Goal: Task Accomplishment & Management: Manage account settings

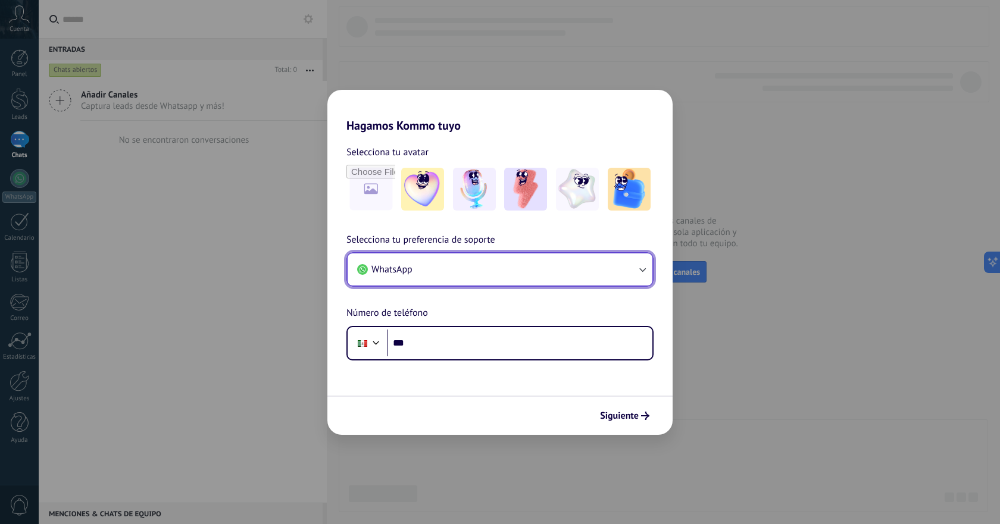
click at [453, 274] on button "WhatsApp" at bounding box center [500, 270] width 305 height 32
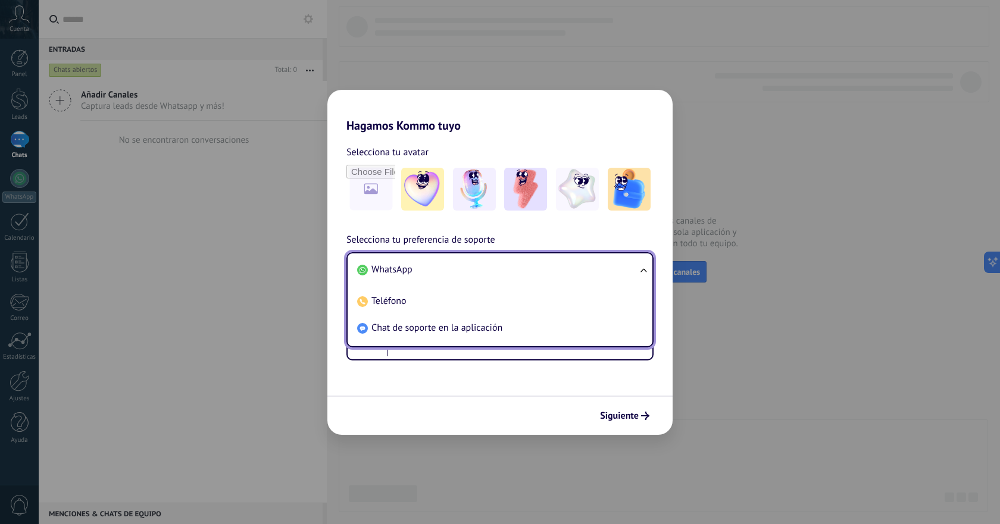
click at [455, 271] on li "WhatsApp" at bounding box center [497, 270] width 291 height 27
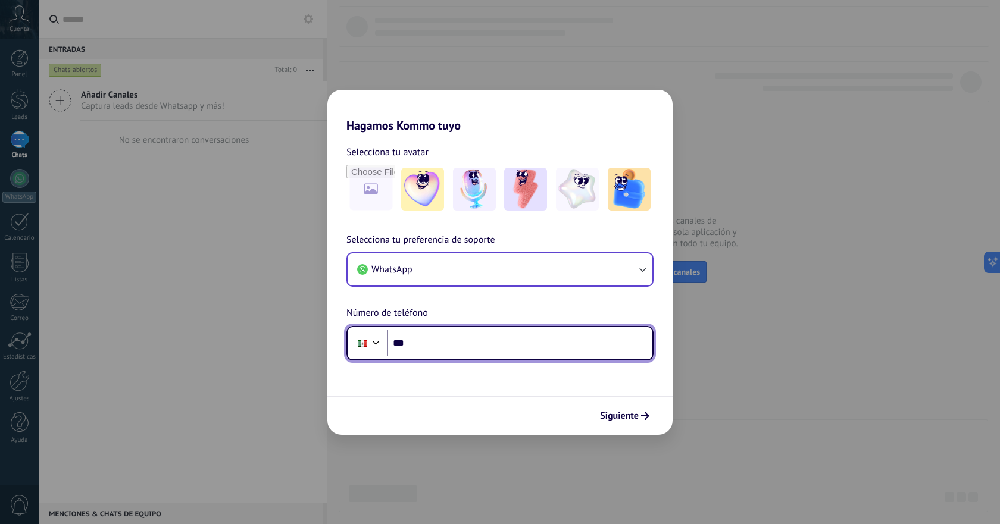
click at [441, 352] on input "***" at bounding box center [520, 343] width 266 height 27
click at [447, 350] on input "***" at bounding box center [520, 343] width 266 height 27
paste input "**********"
click at [413, 345] on input "**********" at bounding box center [520, 343] width 266 height 27
drag, startPoint x: 488, startPoint y: 345, endPoint x: 411, endPoint y: 336, distance: 76.7
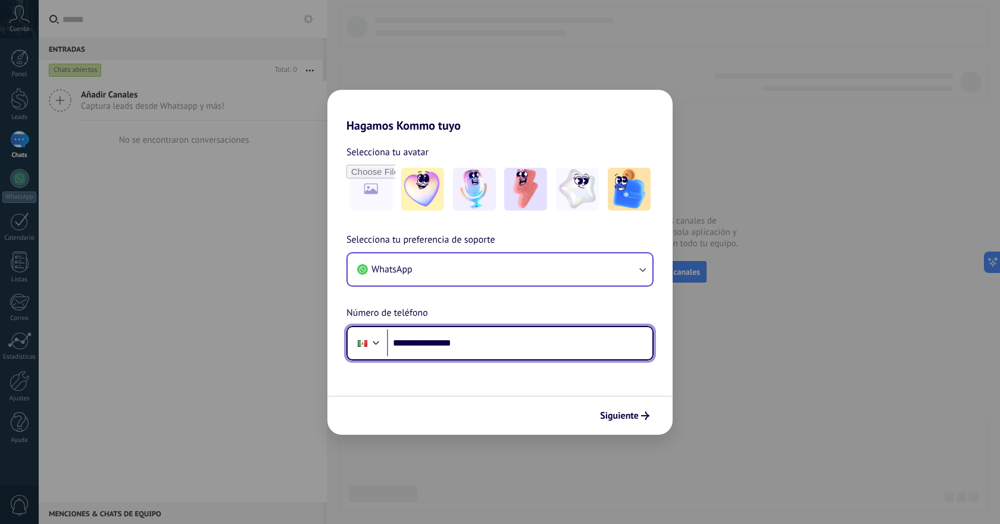
click at [411, 336] on input "**********" at bounding box center [520, 343] width 266 height 27
paste input "tel"
type input "**********"
click at [524, 349] on input "**********" at bounding box center [520, 343] width 266 height 27
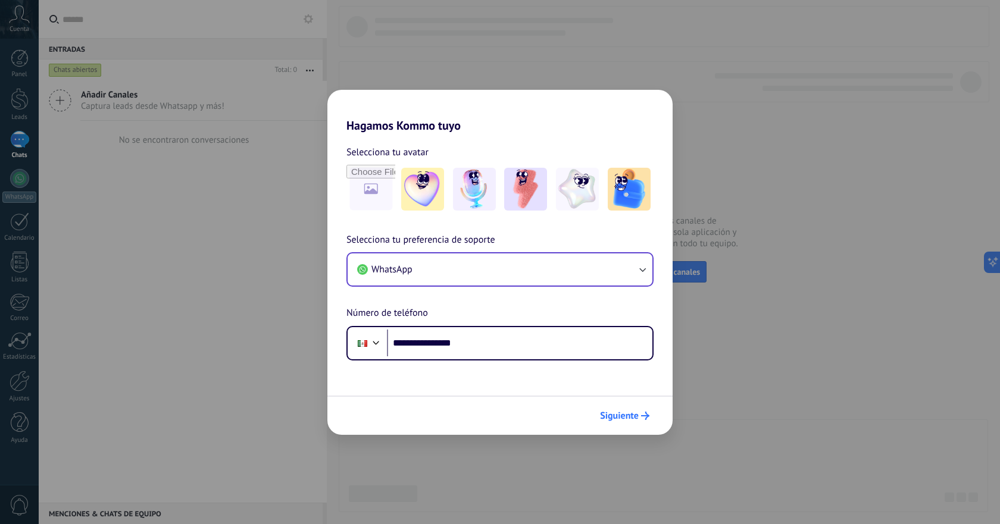
click at [614, 420] on span "Siguiente" at bounding box center [619, 416] width 39 height 8
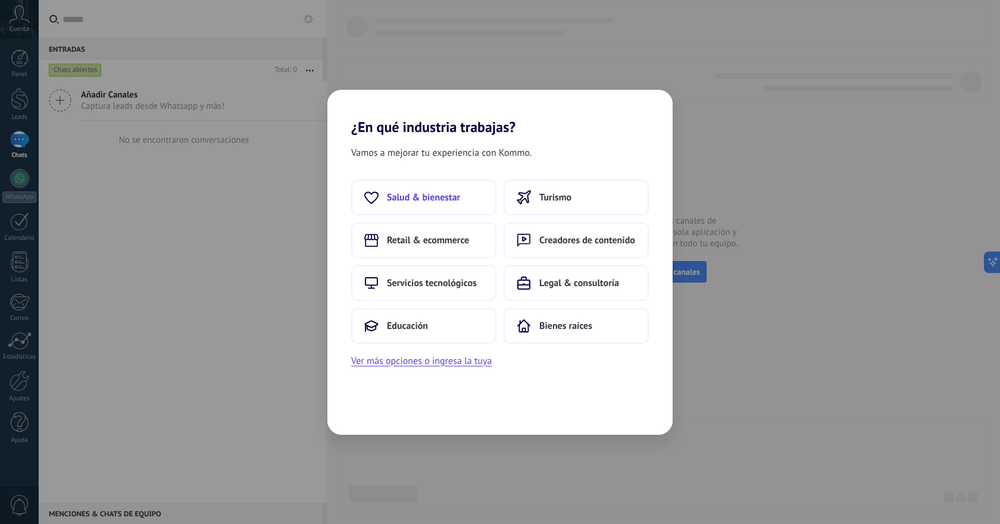
click at [426, 195] on span "Salud & bienestar" at bounding box center [423, 198] width 73 height 12
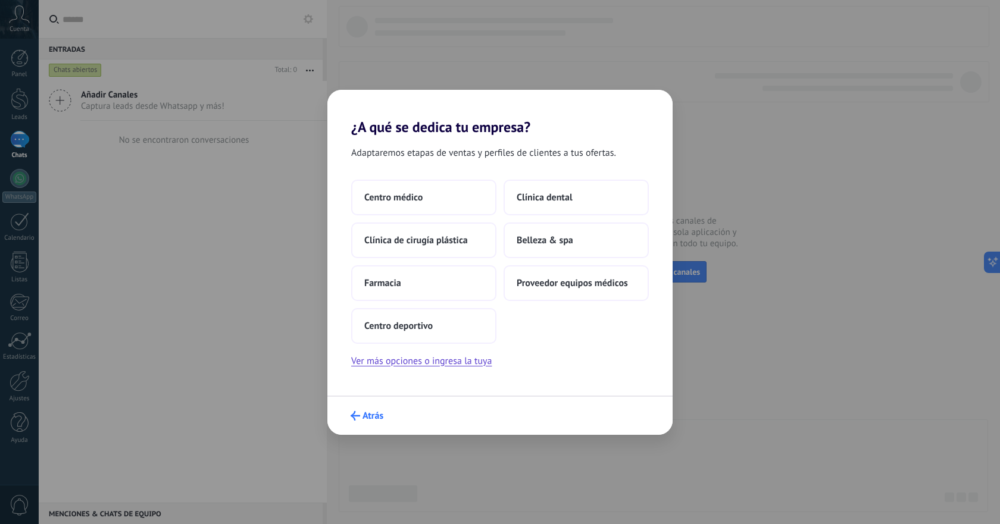
click at [360, 415] on span "Atrás" at bounding box center [367, 416] width 33 height 10
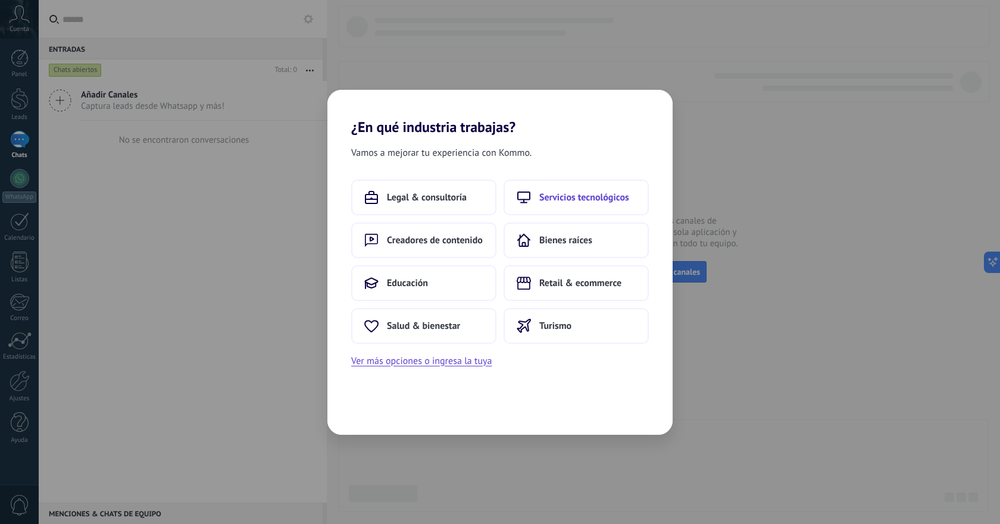
click at [583, 205] on button "Servicios tecnológicos" at bounding box center [576, 198] width 145 height 36
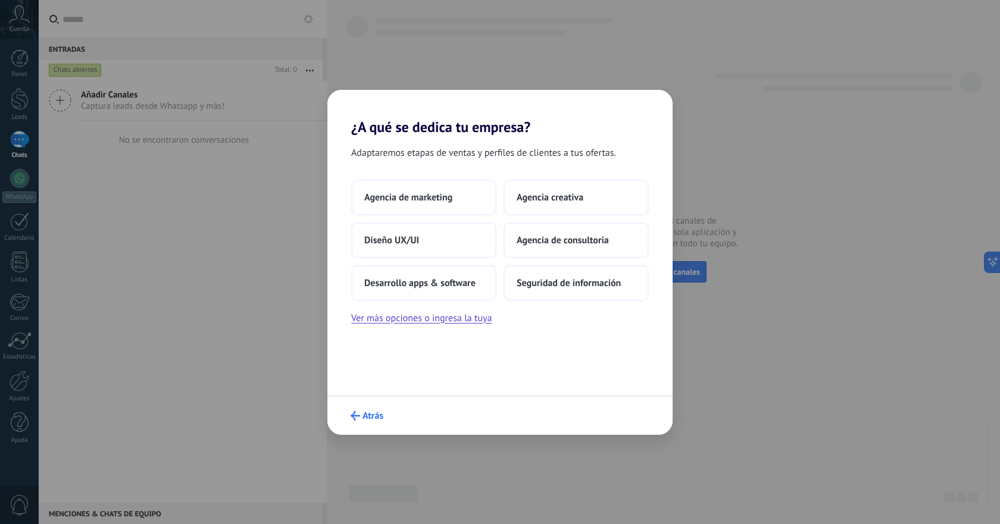
click at [378, 415] on span "Atrás" at bounding box center [373, 416] width 21 height 8
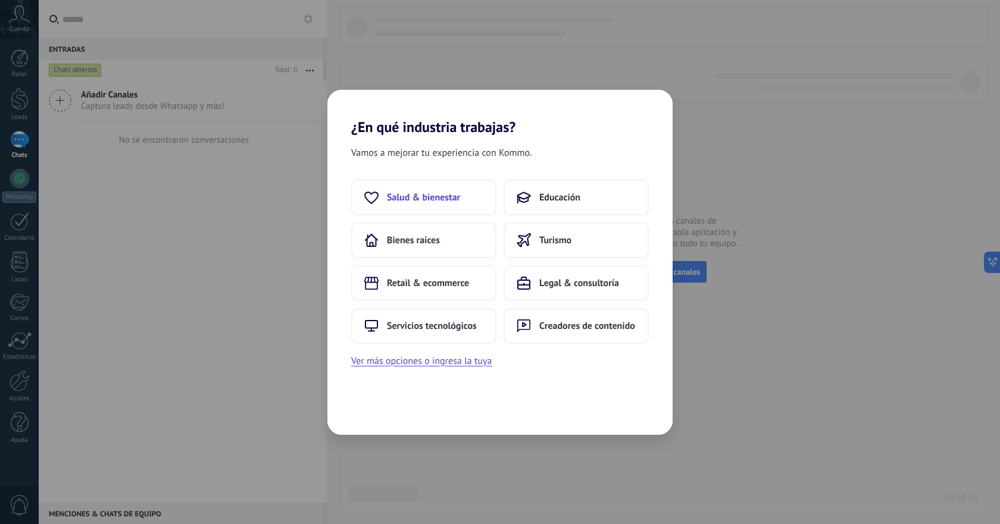
click at [448, 194] on span "Salud & bienestar" at bounding box center [423, 198] width 73 height 12
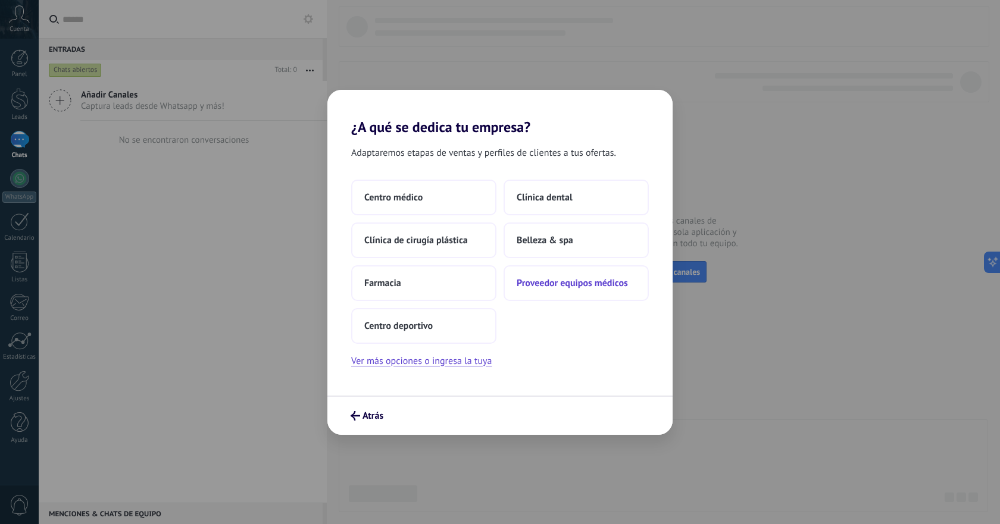
click at [566, 290] on button "Proveedor equipos médicos" at bounding box center [576, 284] width 145 height 36
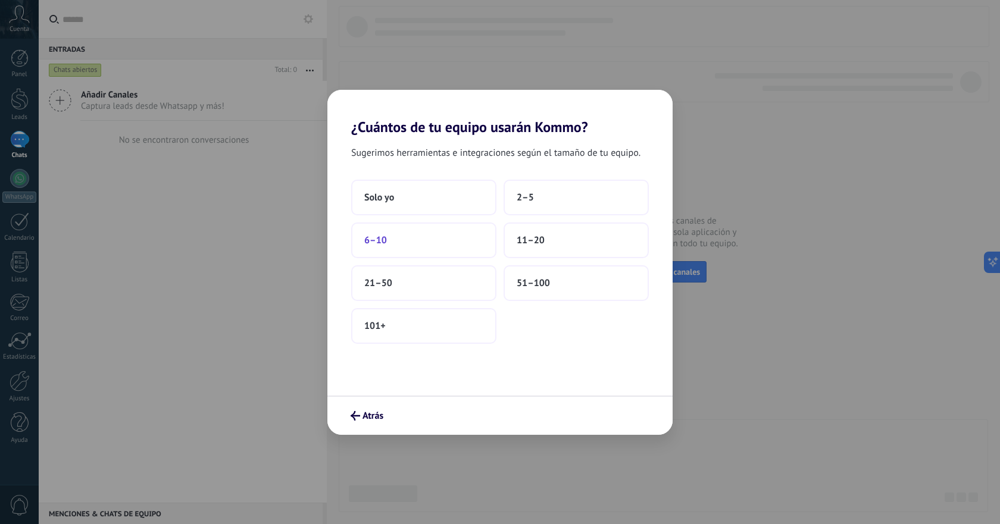
click at [455, 251] on button "6–10" at bounding box center [423, 241] width 145 height 36
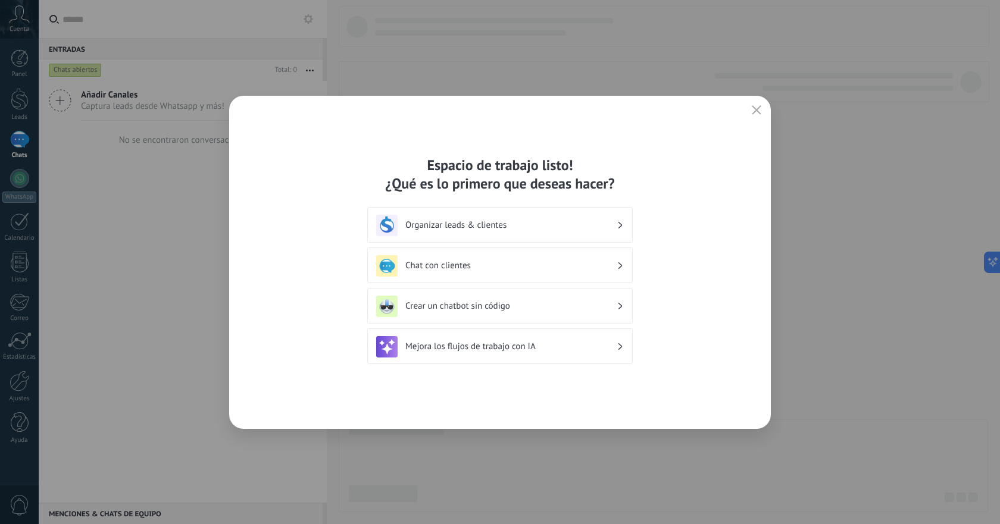
click at [572, 265] on h3 "Chat con clientes" at bounding box center [510, 265] width 211 height 11
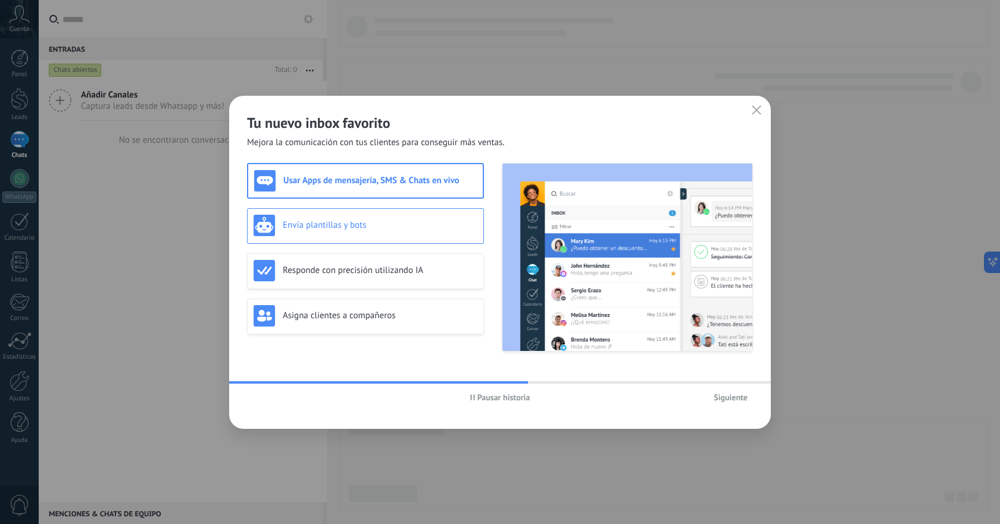
click at [351, 230] on h3 "Envía plantillas y bots" at bounding box center [380, 225] width 195 height 11
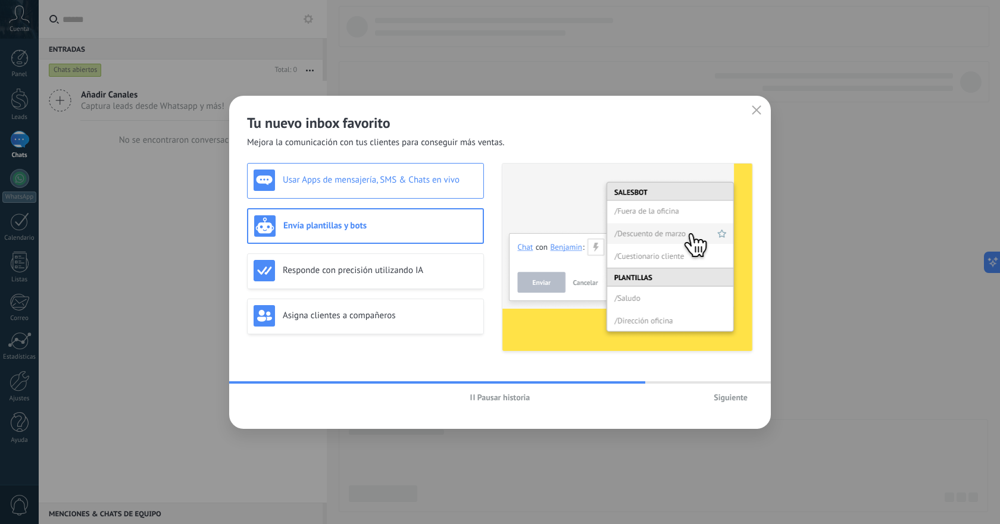
click at [405, 188] on div "Usar Apps de mensajería, SMS & Chats en vivo" at bounding box center [366, 180] width 224 height 21
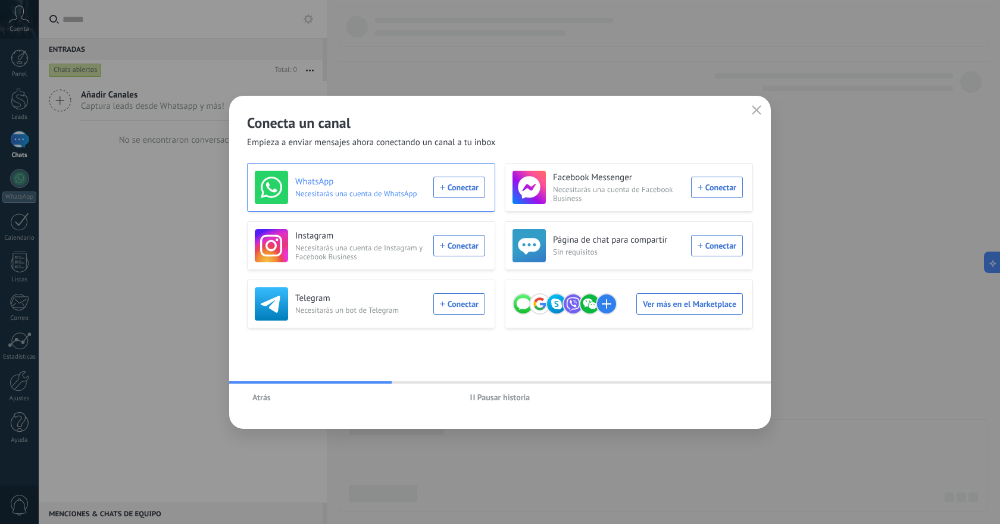
click at [392, 194] on span "Necesitarás una cuenta de WhatsApp" at bounding box center [360, 193] width 131 height 9
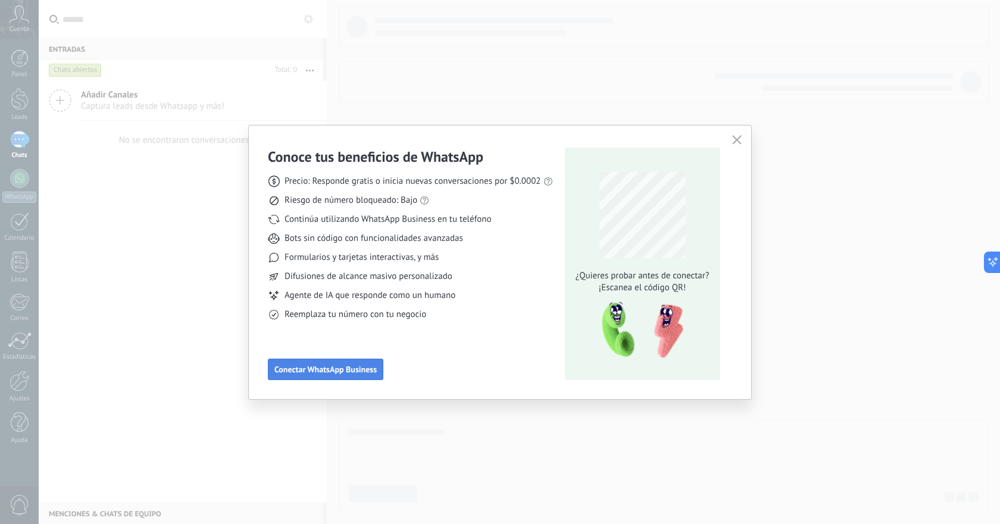
click at [351, 377] on button "Conectar WhatsApp Business" at bounding box center [325, 369] width 115 height 21
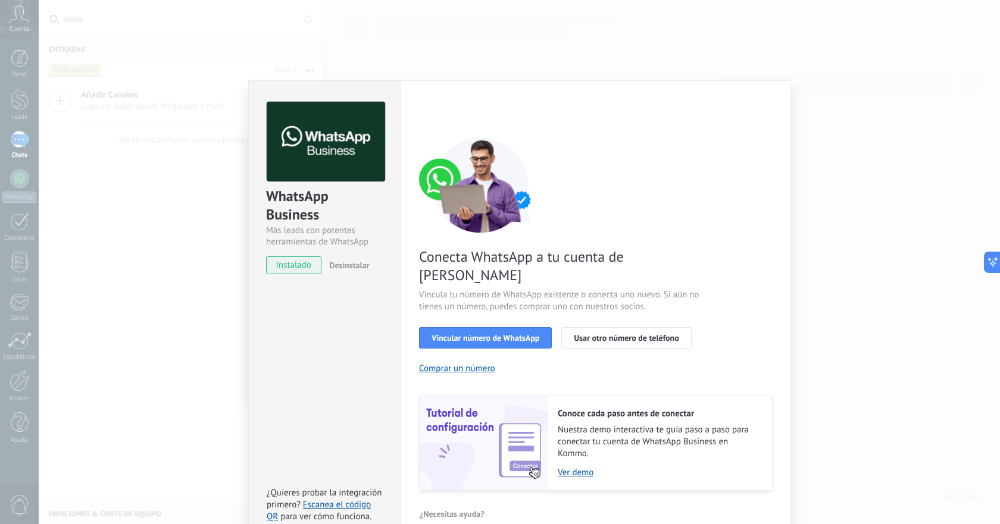
scroll to position [6, 0]
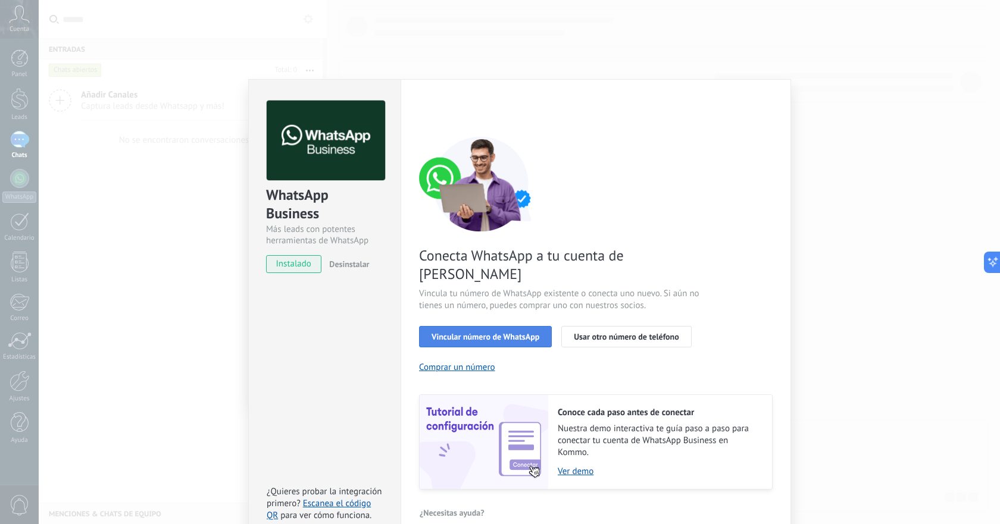
click at [505, 326] on button "Vincular número de WhatsApp" at bounding box center [485, 336] width 133 height 21
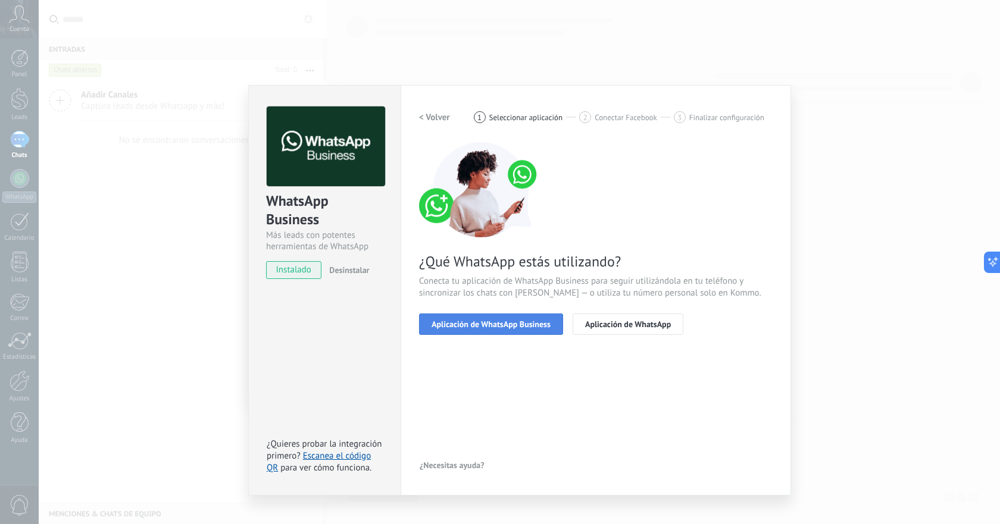
click at [489, 330] on button "Aplicación de WhatsApp Business" at bounding box center [491, 324] width 144 height 21
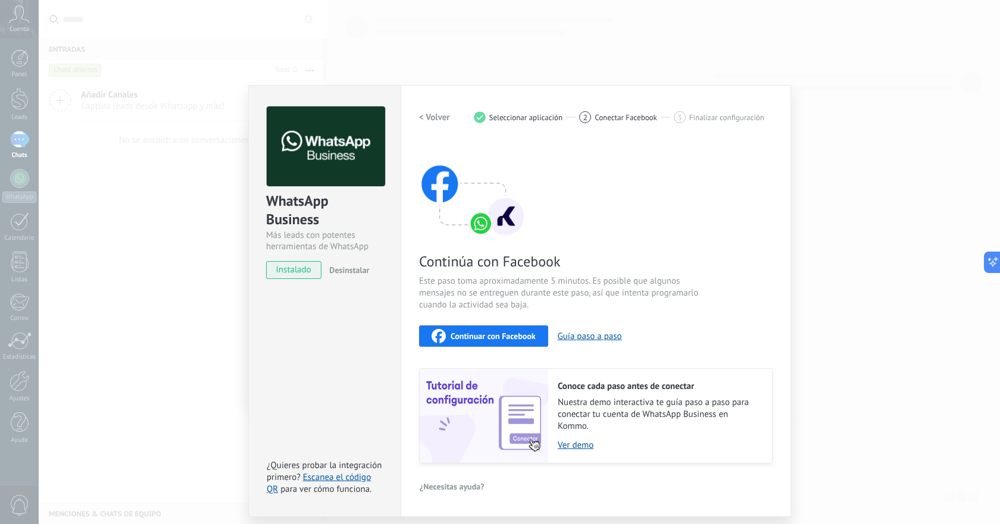
click at [496, 329] on button "Continuar con Facebook" at bounding box center [483, 336] width 129 height 21
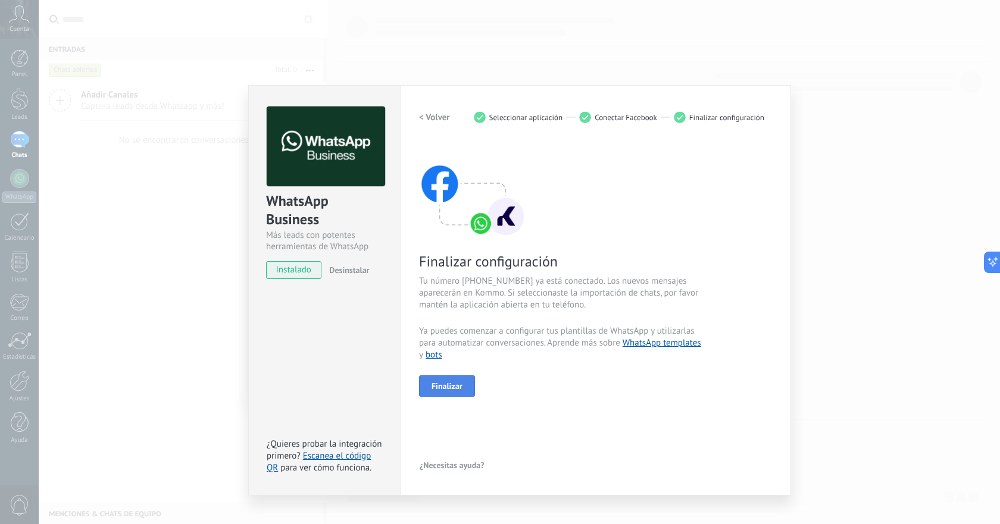
click at [447, 386] on span "Finalizar" at bounding box center [447, 386] width 31 height 8
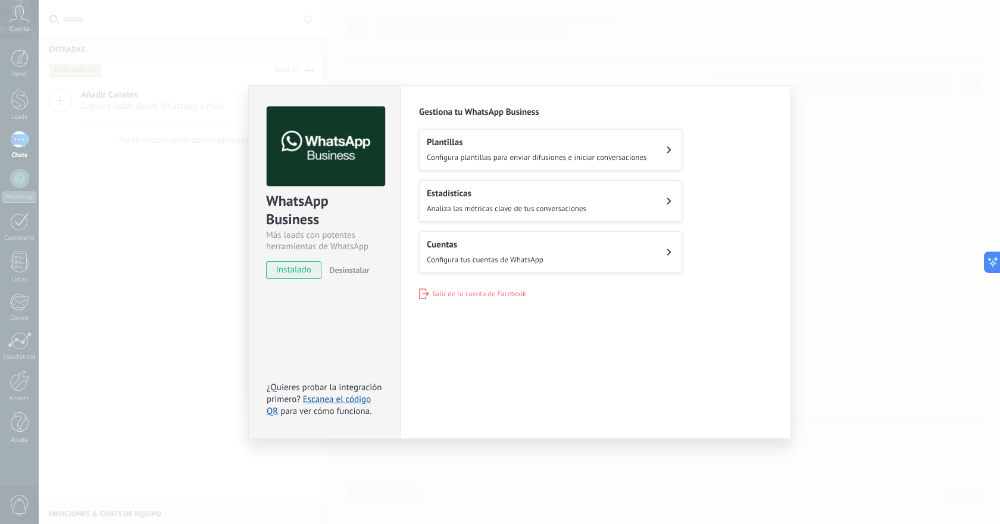
click at [886, 152] on div "WhatsApp Business Más leads con potentes herramientas de WhatsApp instalado Des…" at bounding box center [519, 262] width 961 height 524
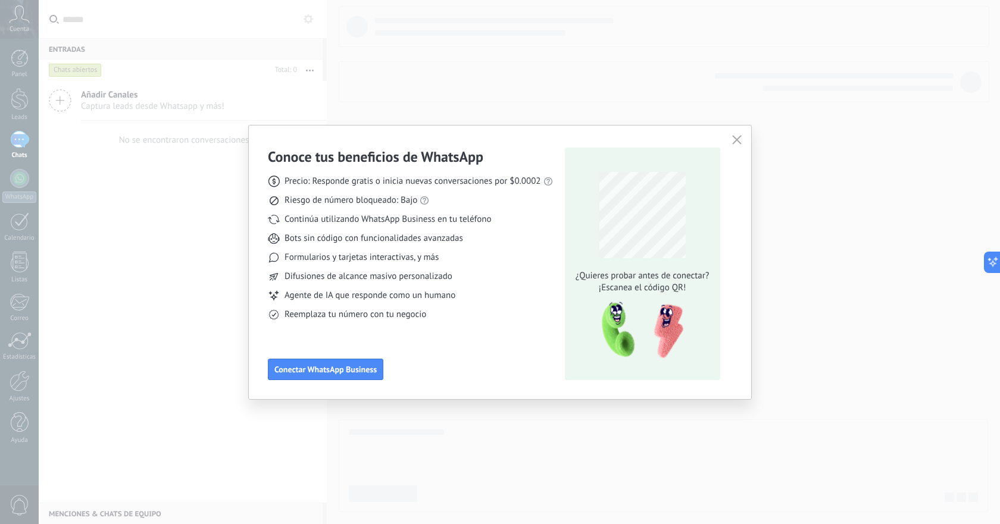
click at [804, 183] on div "Conoce tus beneficios de WhatsApp Precio: Responde gratis o inicia nuevas conve…" at bounding box center [500, 262] width 1000 height 524
click at [742, 134] on button "button" at bounding box center [736, 140] width 15 height 17
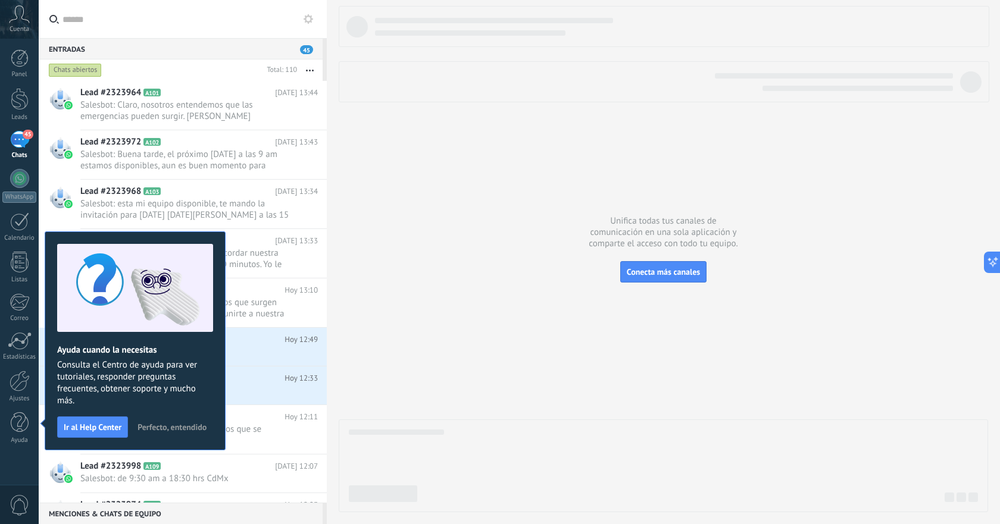
click at [177, 427] on span "Perfecto, entendido" at bounding box center [172, 427] width 69 height 8
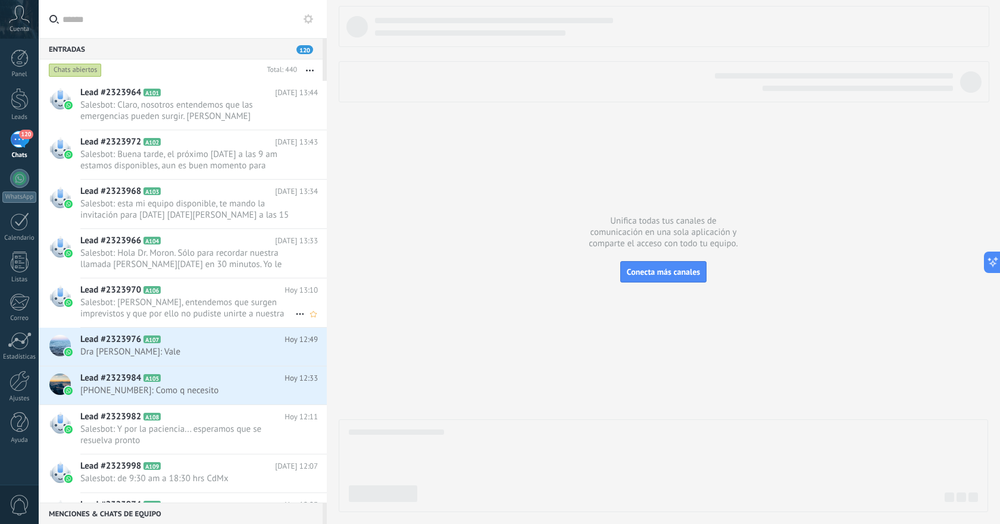
click at [224, 310] on span "Salesbot: [PERSON_NAME], entendemos que surgen imprevistos y que por ello no pu…" at bounding box center [187, 308] width 215 height 23
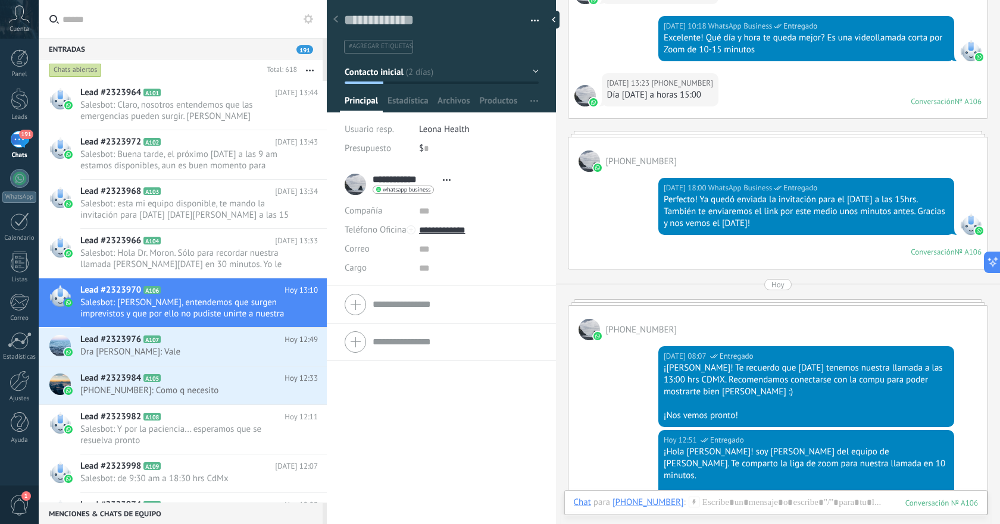
scroll to position [388, 0]
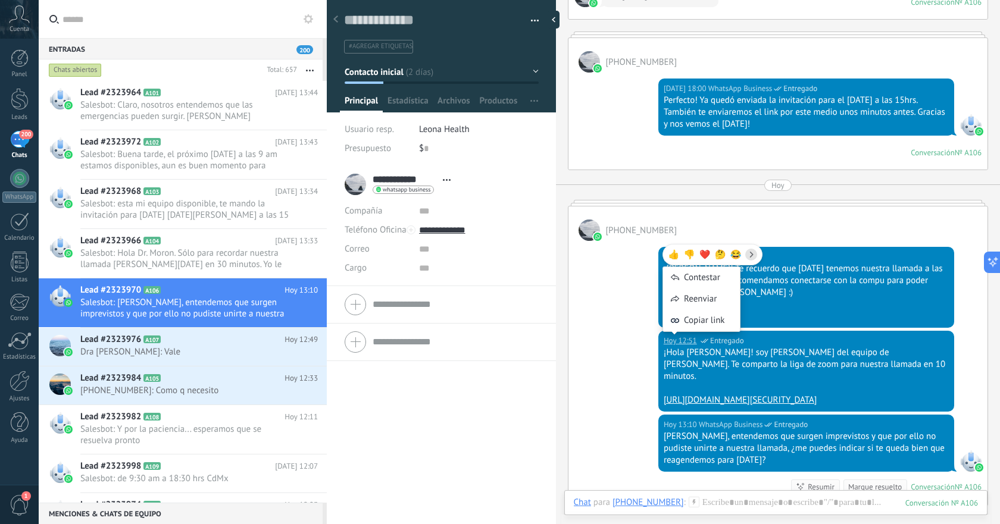
click at [615, 243] on div "[DATE] 08:07 WhatsApp Business Entregado ¡[PERSON_NAME]! Te recuerdo que [DATE]…" at bounding box center [778, 286] width 419 height 90
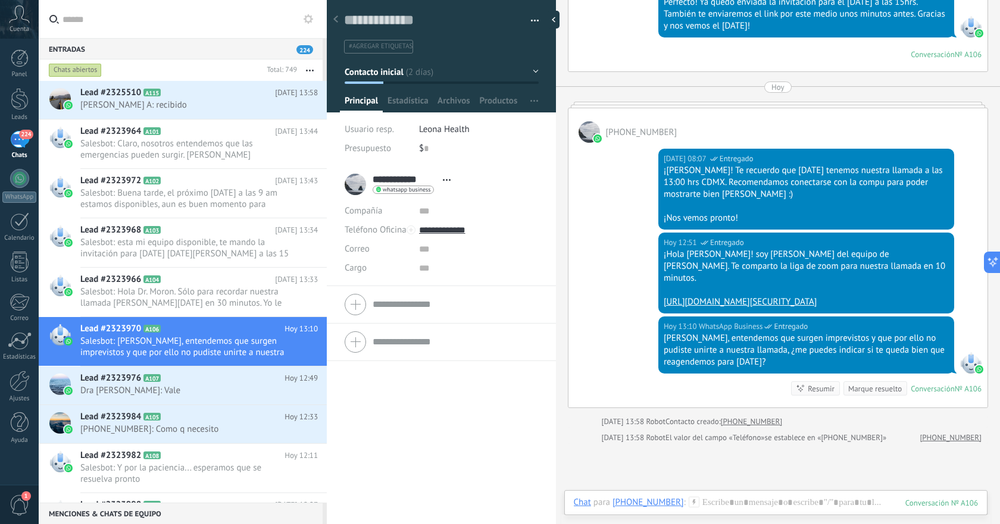
scroll to position [586, 0]
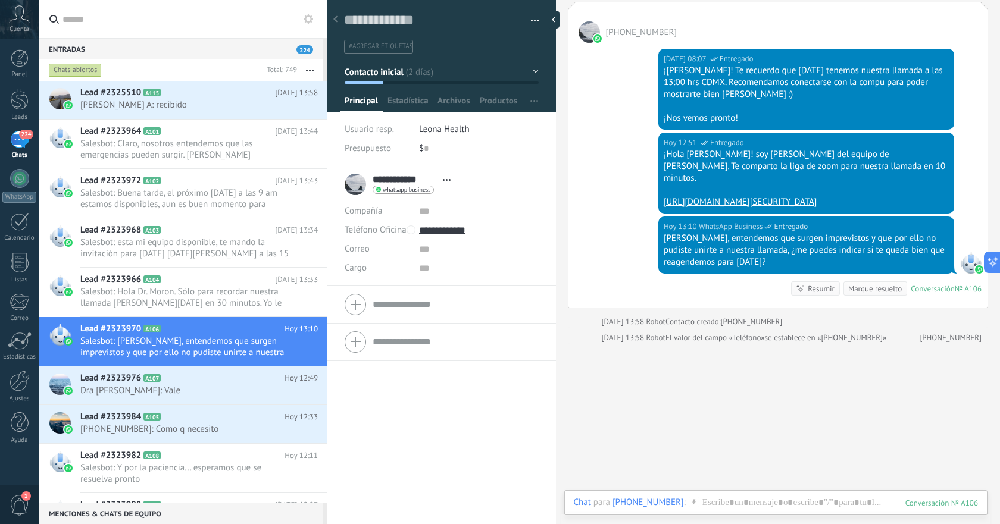
click at [605, 211] on div "[DATE] 12:51 WhatsApp Business Entregado ¡Hola [PERSON_NAME]! soy [PERSON_NAME]…" at bounding box center [778, 175] width 419 height 84
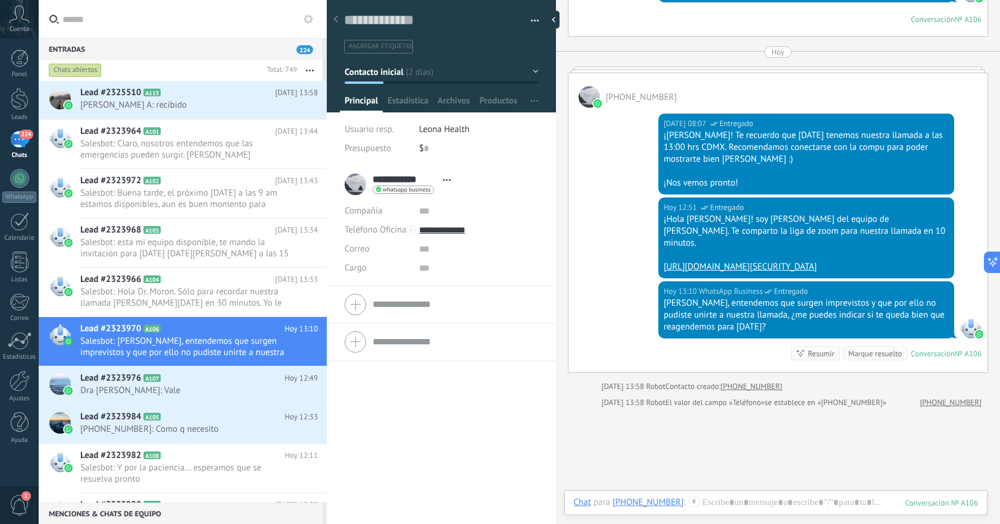
scroll to position [487, 0]
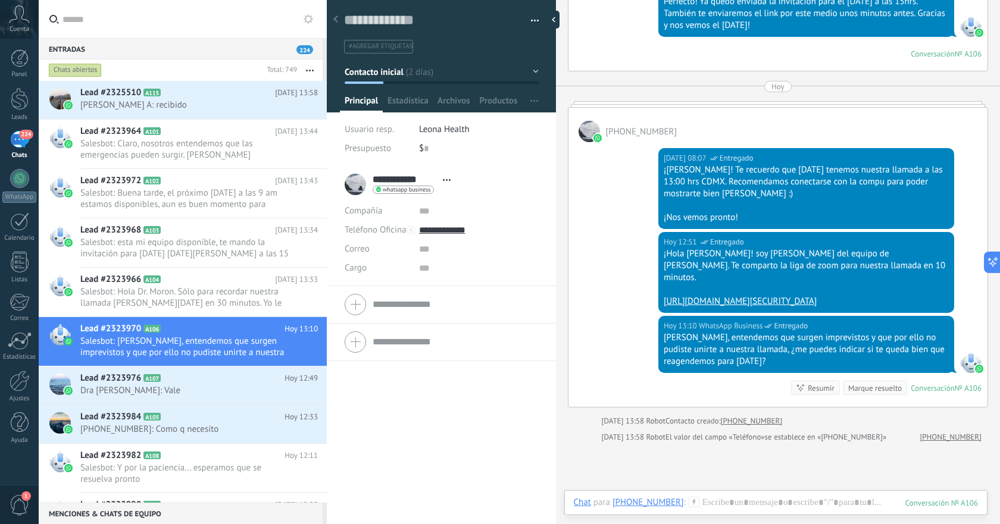
click at [606, 135] on span "[PHONE_NUMBER]" at bounding box center [641, 131] width 71 height 11
click at [661, 118] on div "[PHONE_NUMBER]" at bounding box center [778, 125] width 419 height 35
click at [594, 139] on img at bounding box center [598, 138] width 8 height 8
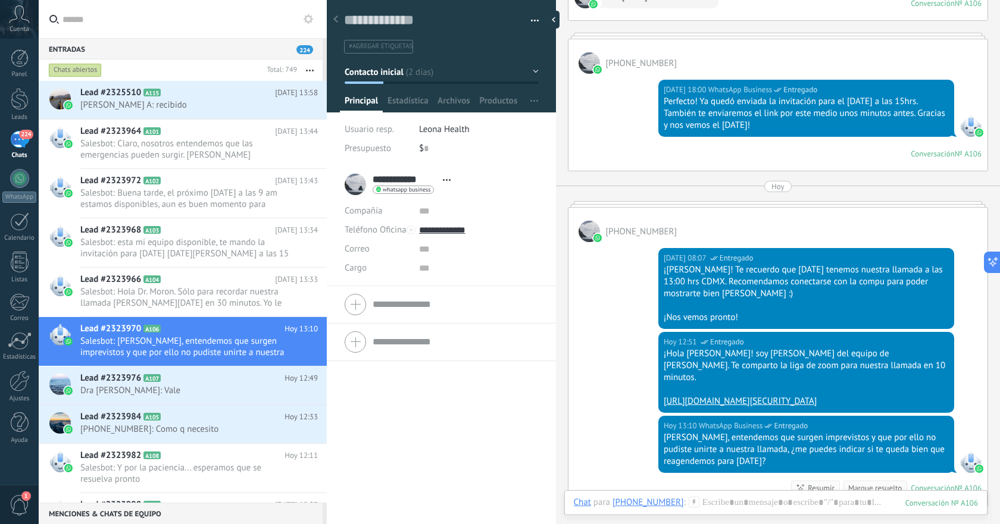
scroll to position [289, 0]
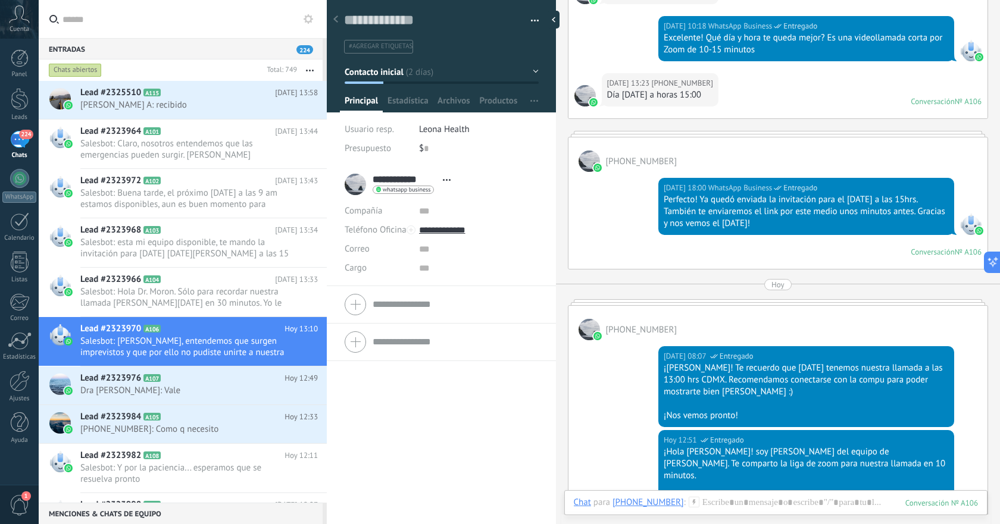
click at [647, 149] on div "[PHONE_NUMBER]" at bounding box center [778, 155] width 419 height 35
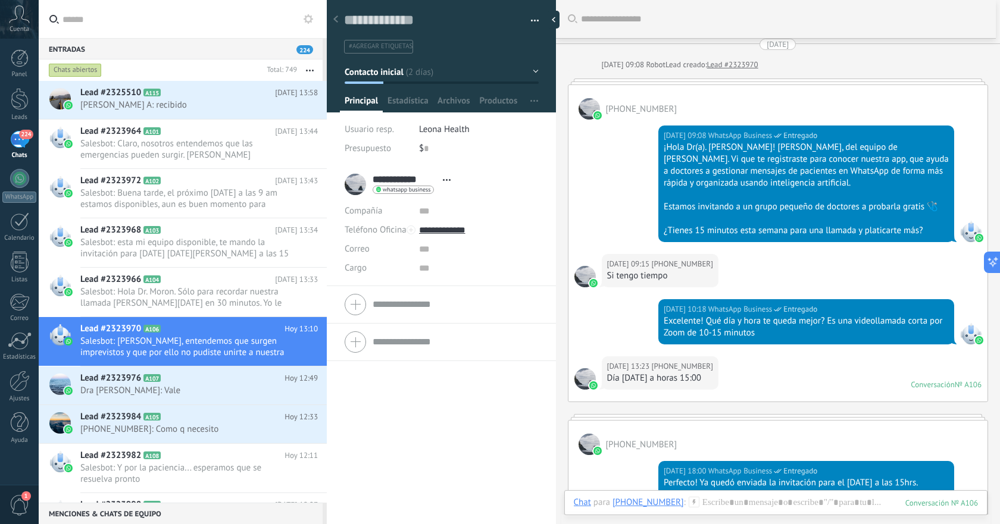
scroll to position [0, 0]
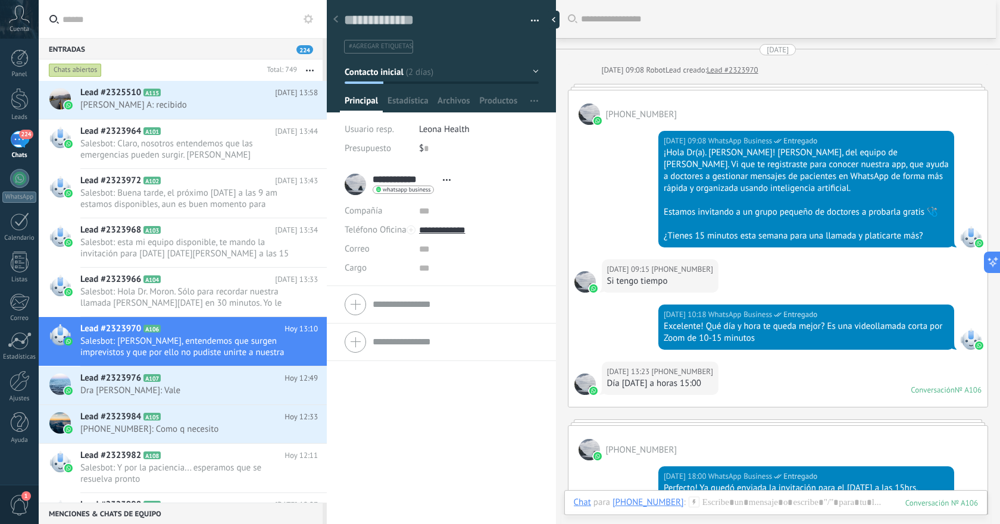
click at [334, 18] on icon at bounding box center [335, 18] width 5 height 7
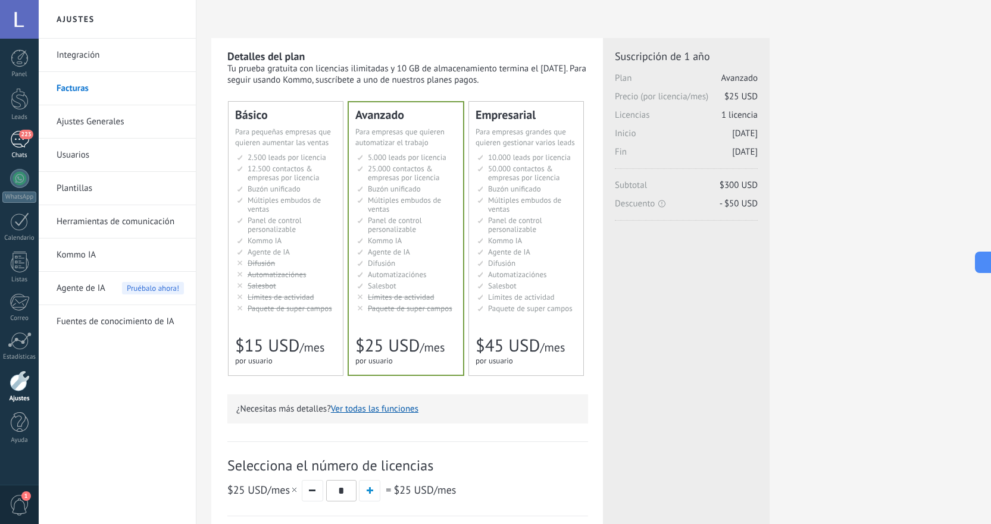
click at [27, 130] on span "223" at bounding box center [26, 135] width 14 height 10
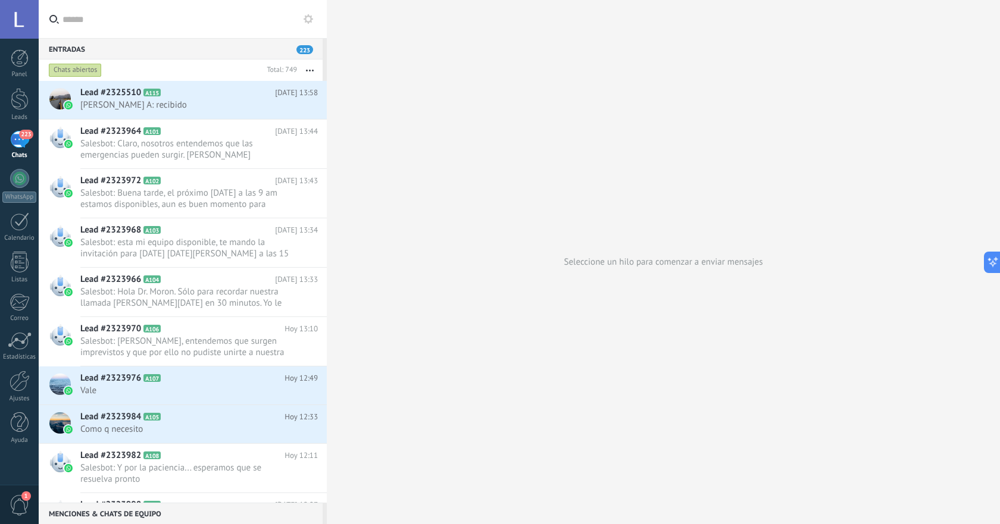
click at [311, 68] on button "button" at bounding box center [310, 70] width 26 height 21
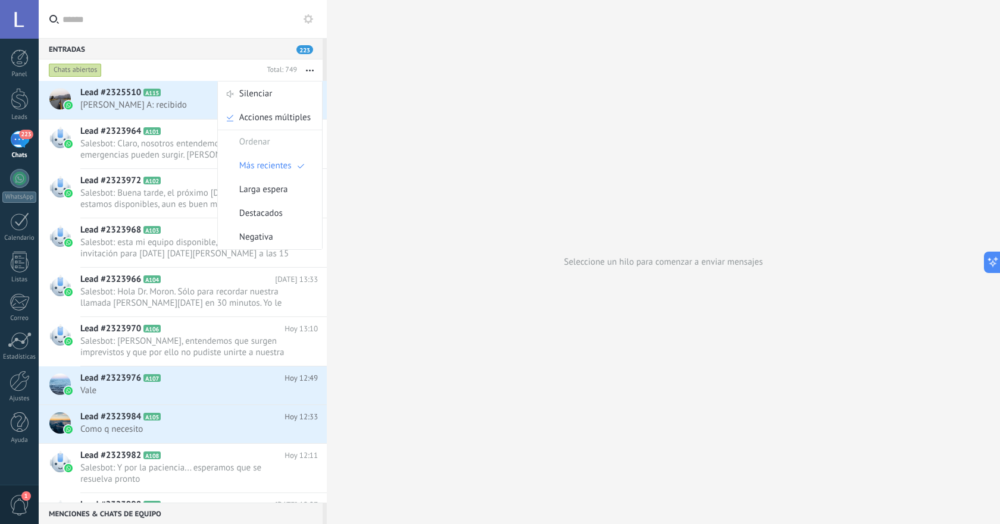
click at [311, 68] on button "button" at bounding box center [310, 70] width 26 height 21
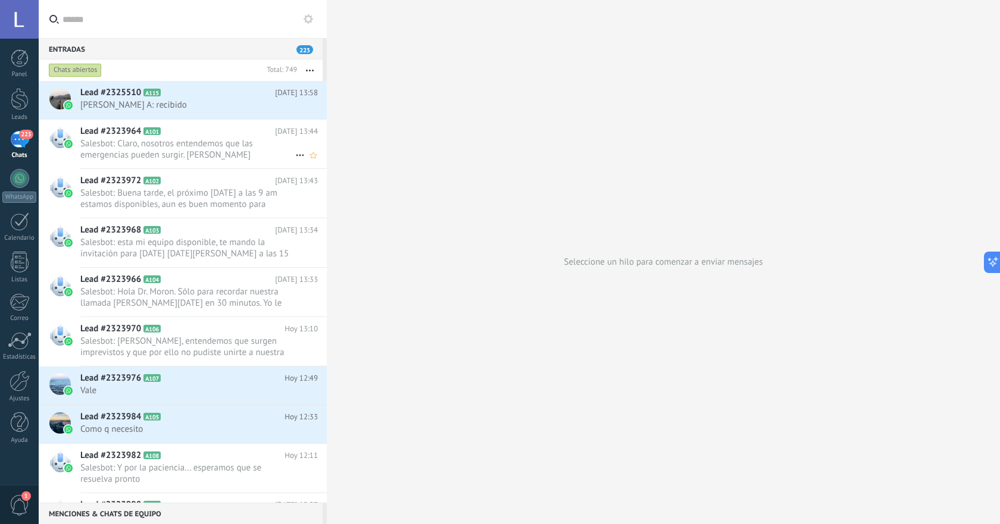
click at [196, 160] on span "Salesbot: Claro, nosotros entendemos que las emergencias pueden surgir. [PERSON…" at bounding box center [187, 149] width 215 height 23
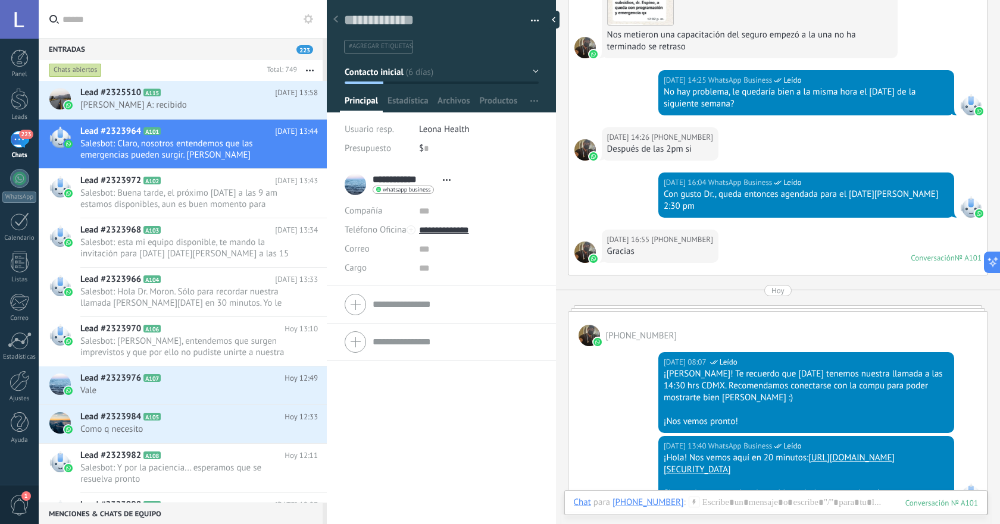
scroll to position [1287, 0]
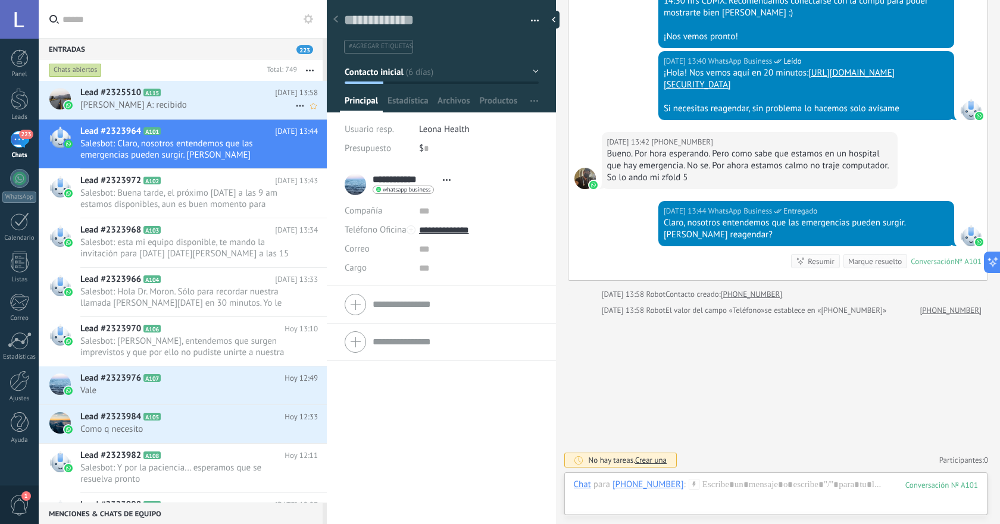
click at [168, 99] on span "[PERSON_NAME] A: recibido" at bounding box center [187, 104] width 215 height 11
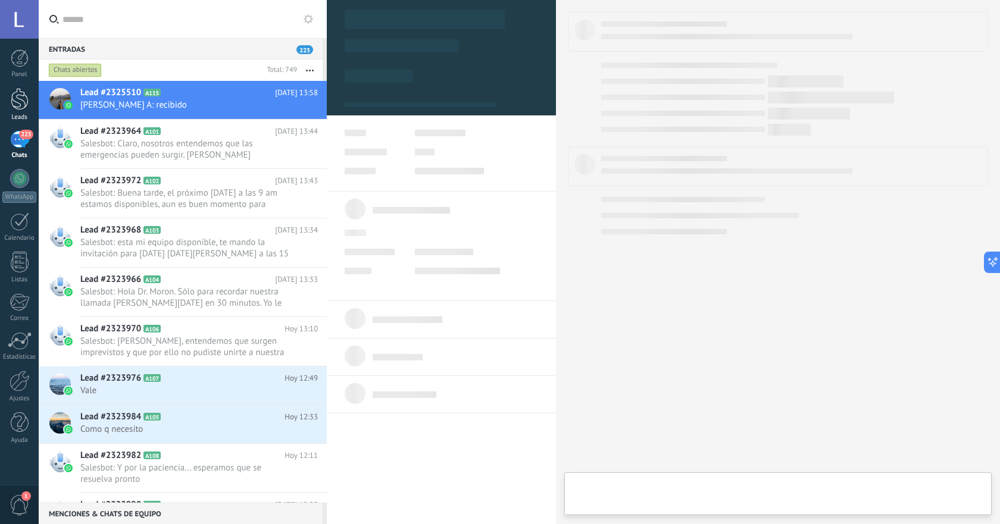
type textarea "**********"
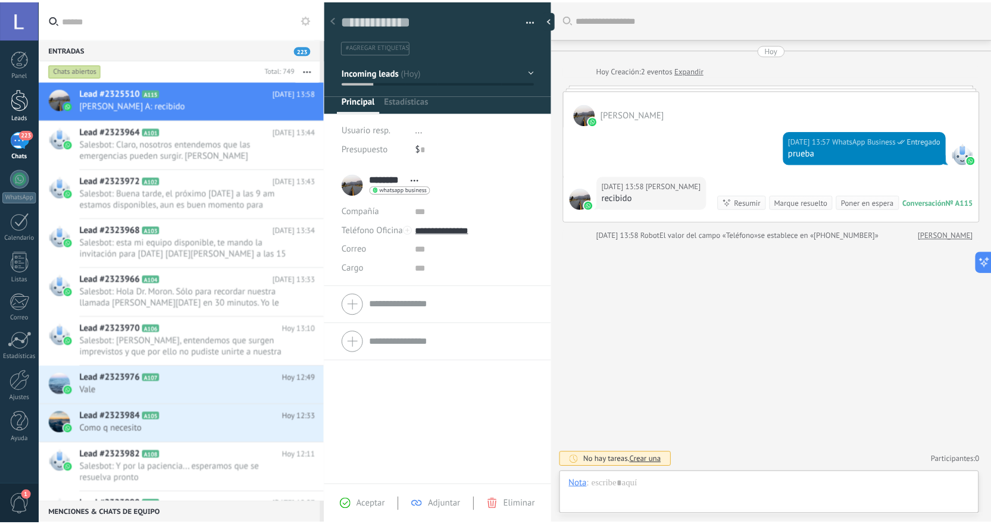
scroll to position [18, 0]
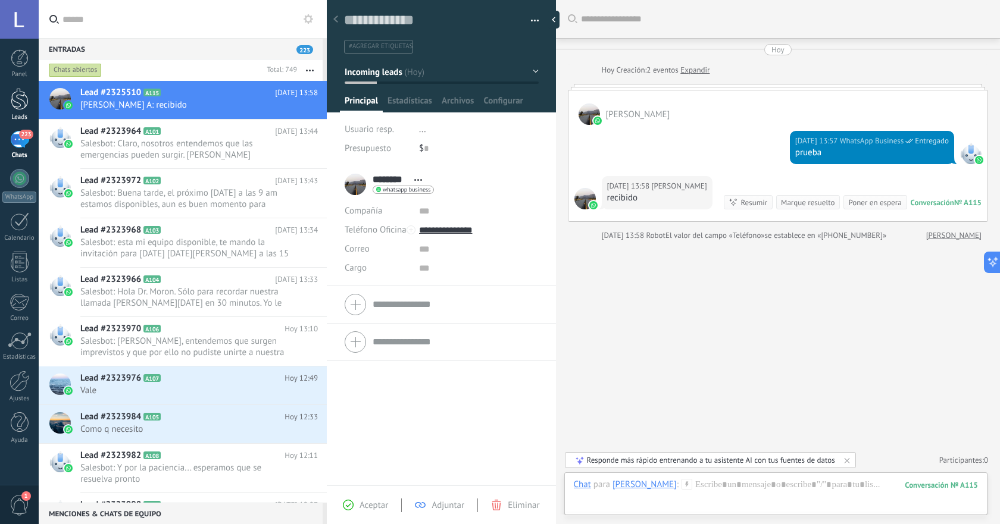
click at [31, 96] on link "Leads" at bounding box center [19, 104] width 39 height 33
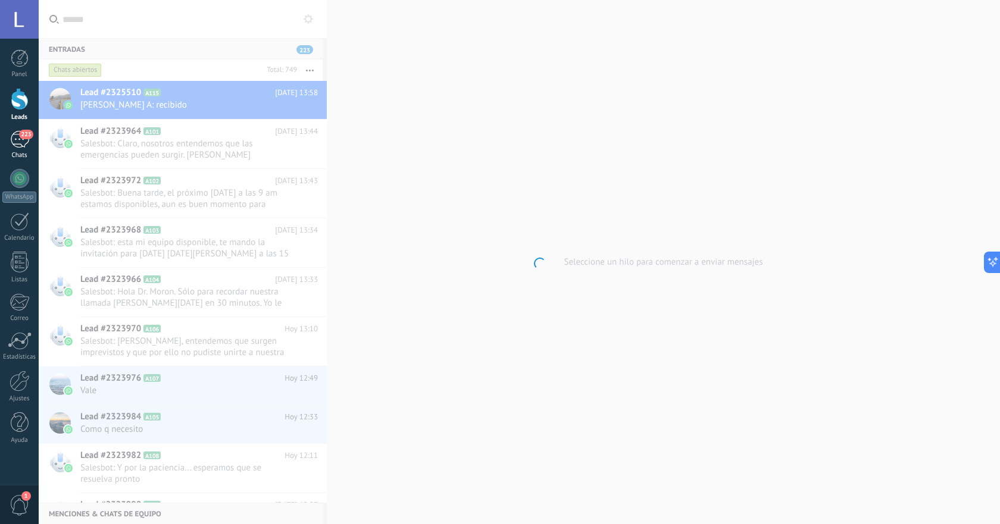
click at [31, 138] on span "223" at bounding box center [26, 135] width 14 height 10
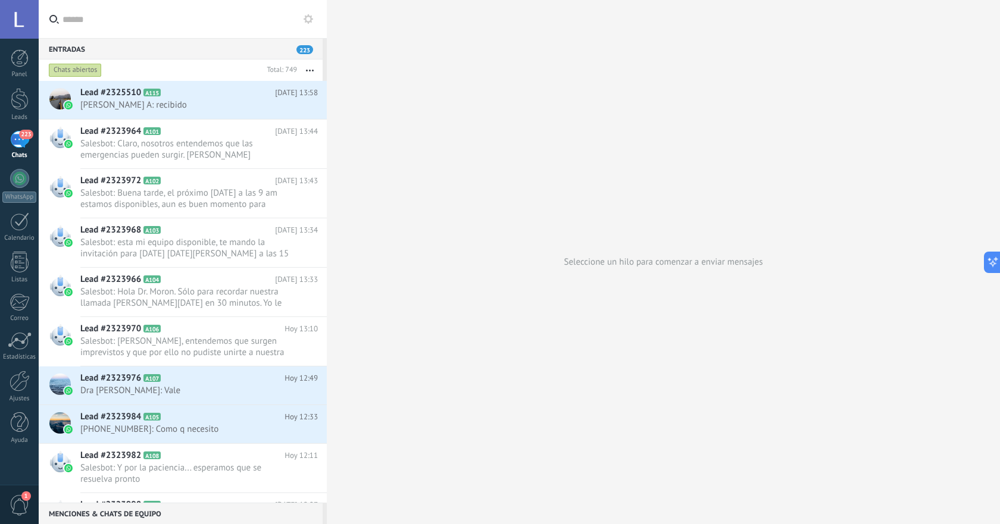
click at [26, 499] on span "1" at bounding box center [26, 497] width 10 height 10
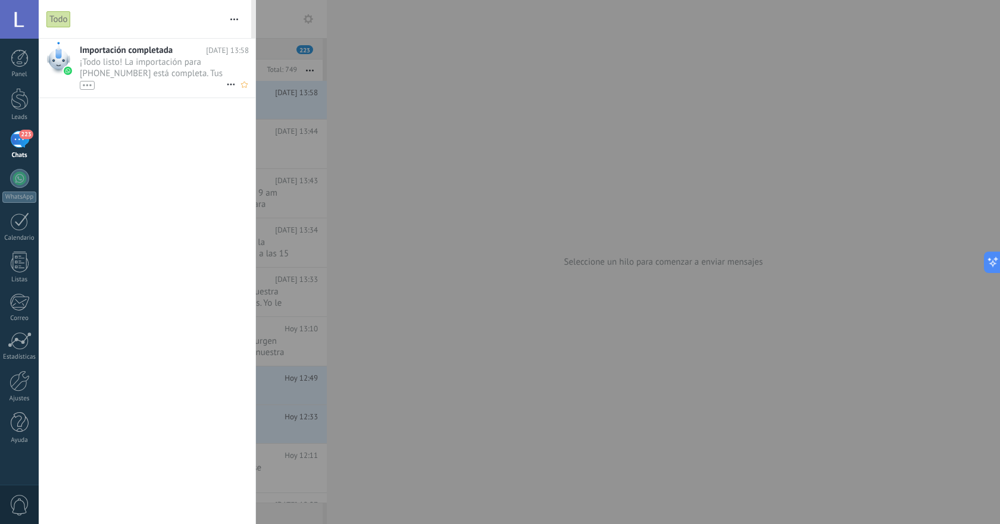
click at [188, 92] on div "Importación completada Hoy 13:58 ¡Todo listo! La importación para +52 1 56 4003…" at bounding box center [168, 68] width 176 height 59
click at [203, 83] on div "•••" at bounding box center [153, 85] width 146 height 10
click at [226, 85] on icon at bounding box center [231, 84] width 14 height 14
click at [95, 153] on div at bounding box center [500, 262] width 1000 height 524
click at [277, 67] on div at bounding box center [500, 262] width 1000 height 524
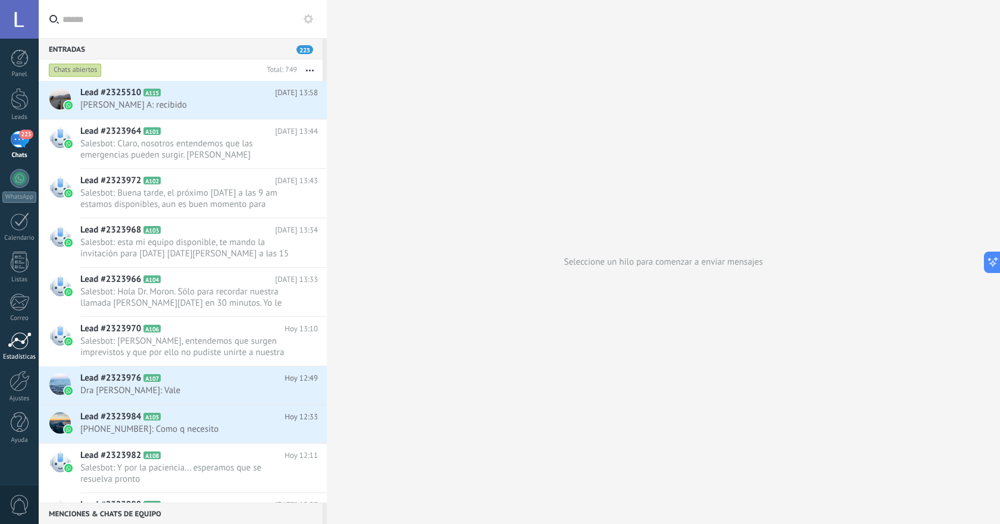
click at [24, 349] on div at bounding box center [20, 341] width 24 height 18
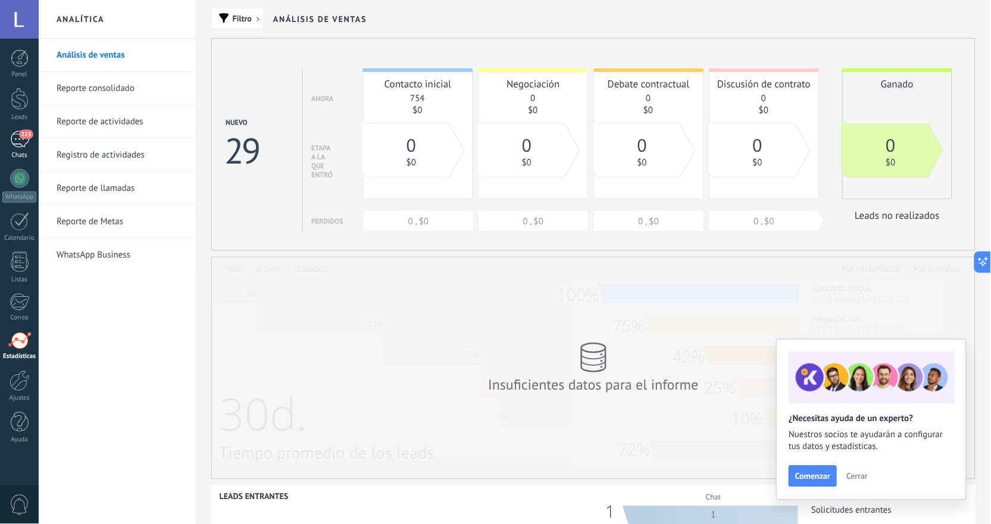
click at [19, 140] on div "223" at bounding box center [19, 139] width 19 height 17
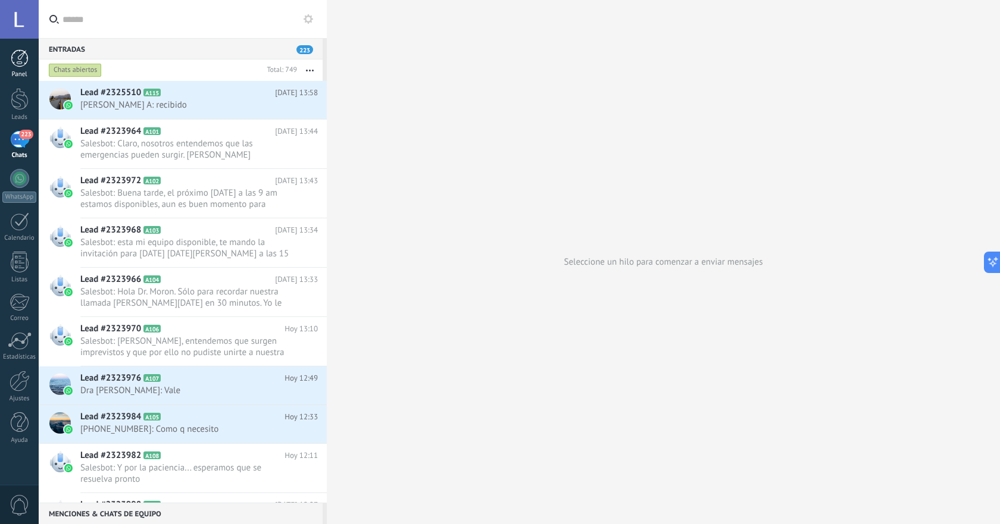
click at [10, 57] on link "Panel" at bounding box center [19, 63] width 39 height 29
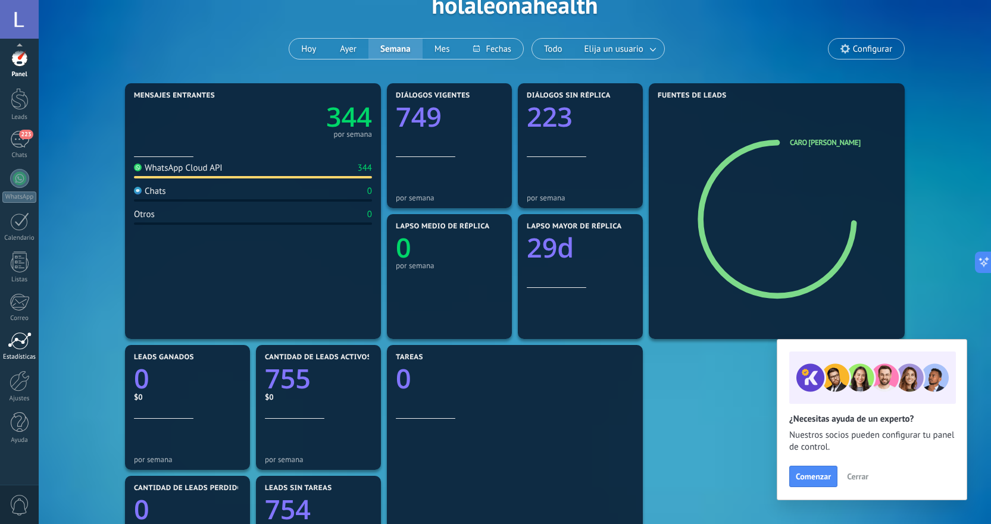
scroll to position [99, 0]
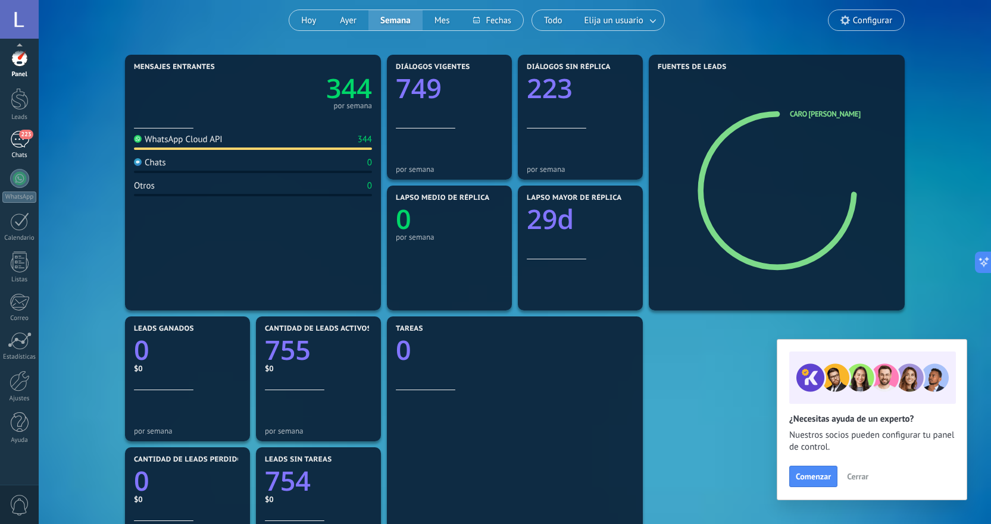
click at [26, 140] on div "223" at bounding box center [19, 139] width 19 height 17
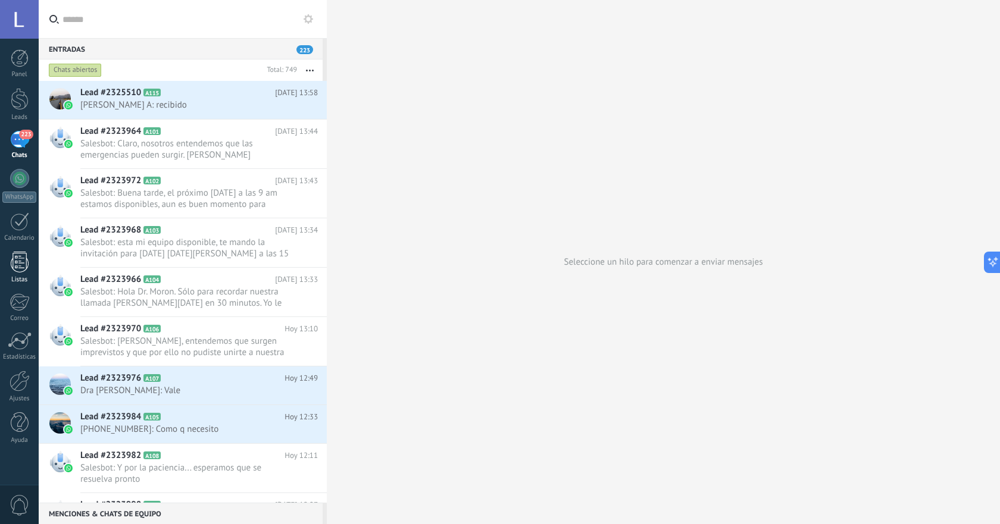
click at [19, 259] on div at bounding box center [20, 262] width 18 height 21
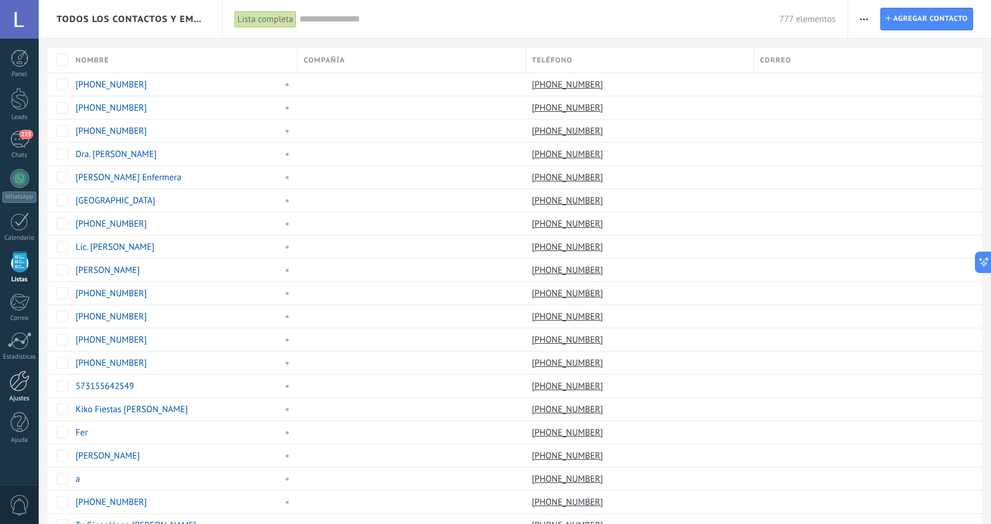
click at [19, 374] on div at bounding box center [20, 381] width 20 height 21
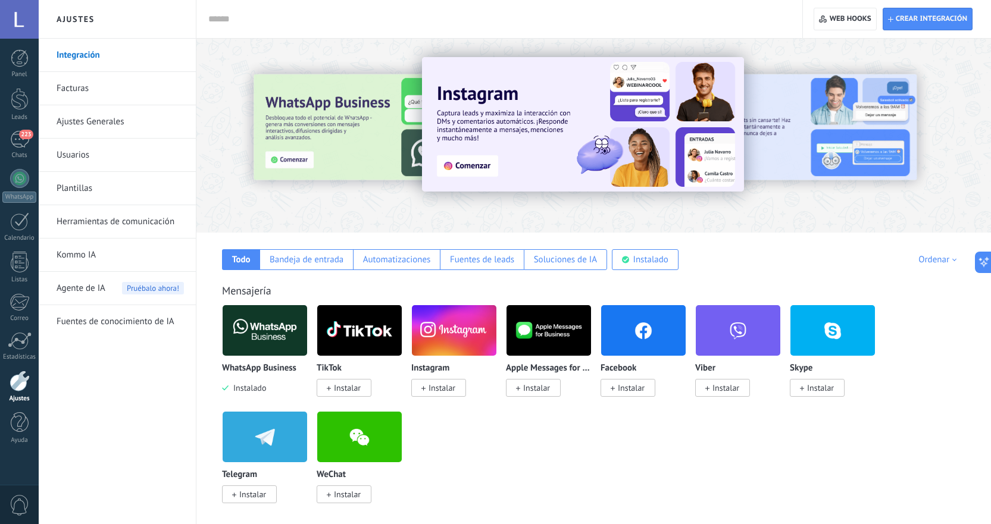
click at [92, 320] on link "Fuentes de conocimiento de IA" at bounding box center [120, 321] width 127 height 33
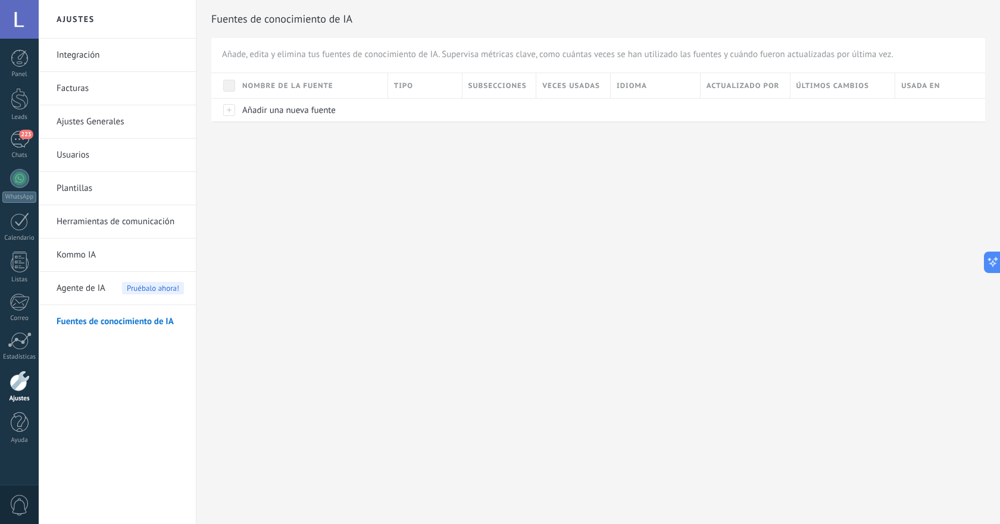
click at [77, 296] on span "Agente de IA" at bounding box center [81, 288] width 49 height 33
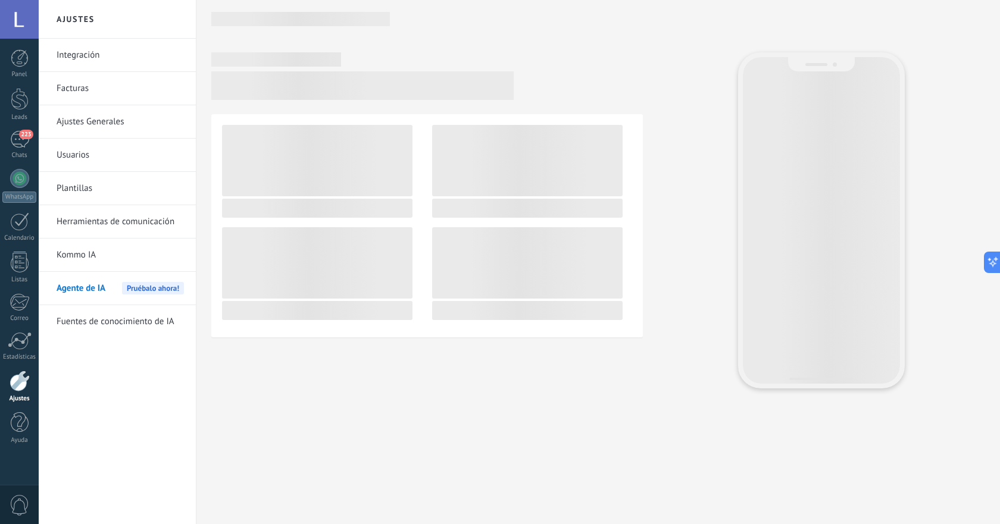
click at [86, 255] on link "Kommo IA" at bounding box center [120, 255] width 127 height 33
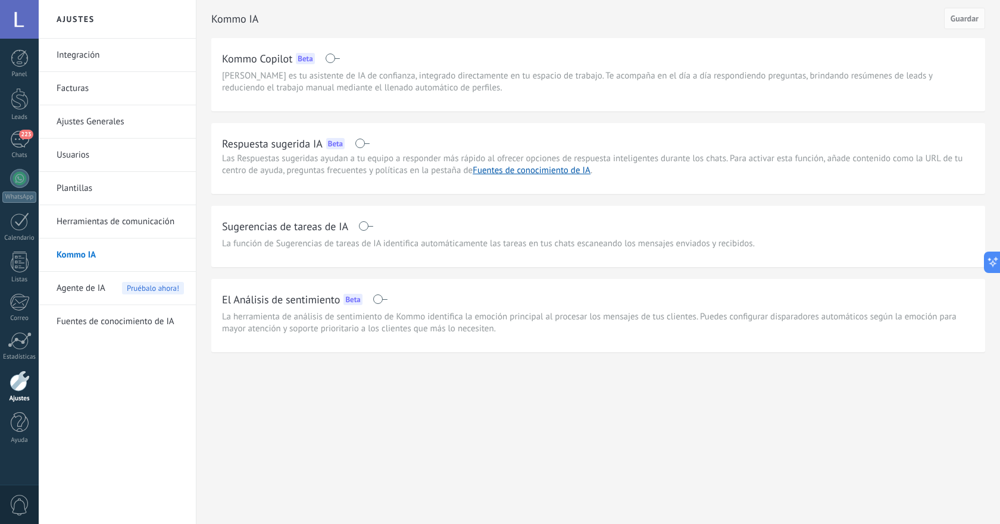
click at [95, 224] on link "Herramientas de comunicación" at bounding box center [120, 221] width 127 height 33
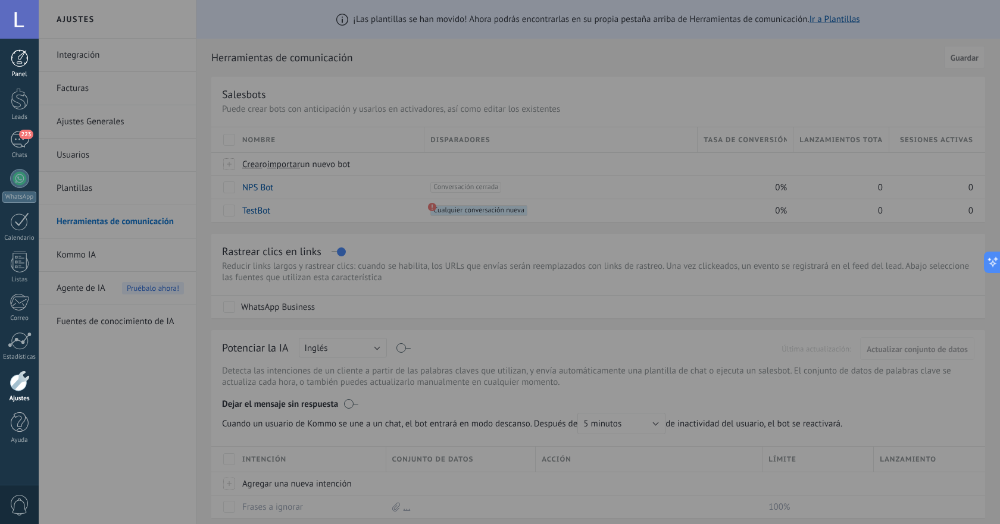
click at [16, 66] on div at bounding box center [20, 58] width 18 height 18
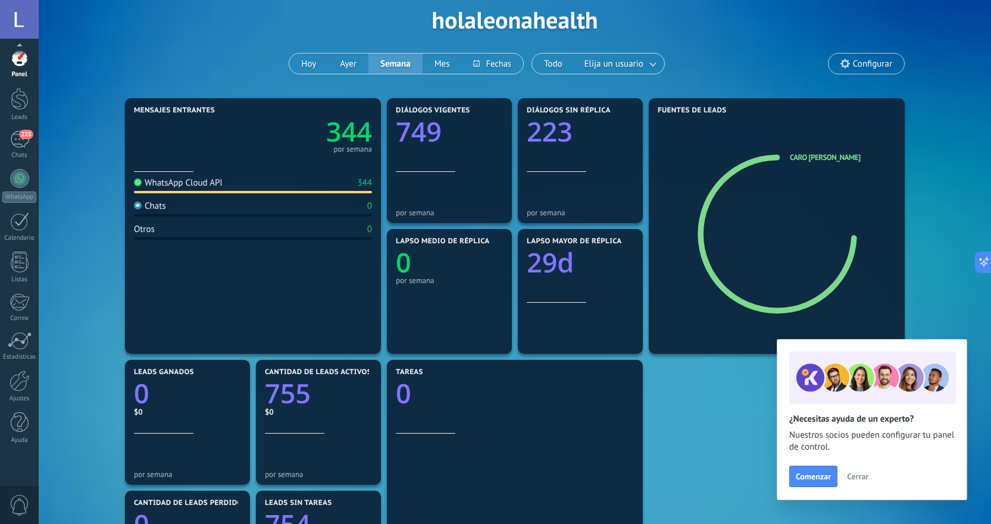
scroll to position [99, 0]
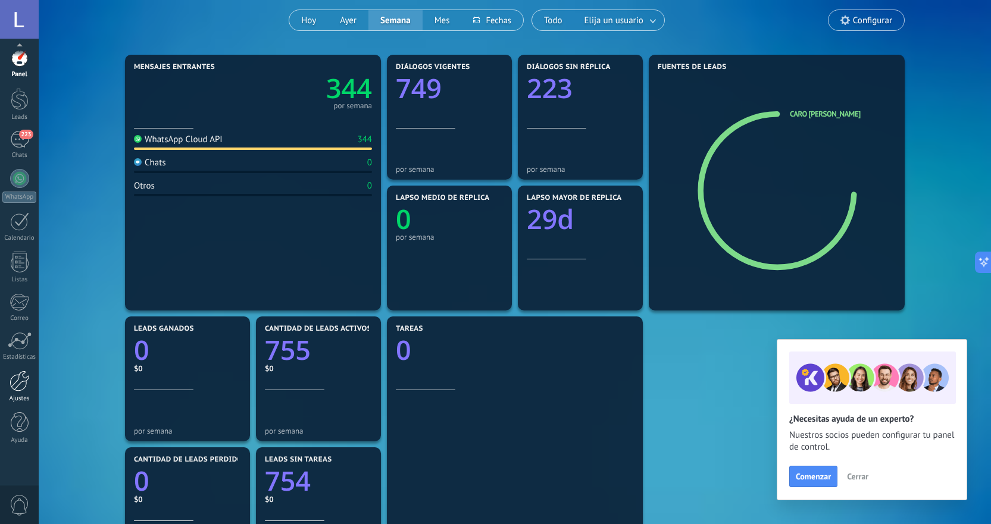
click at [20, 388] on div at bounding box center [20, 381] width 20 height 21
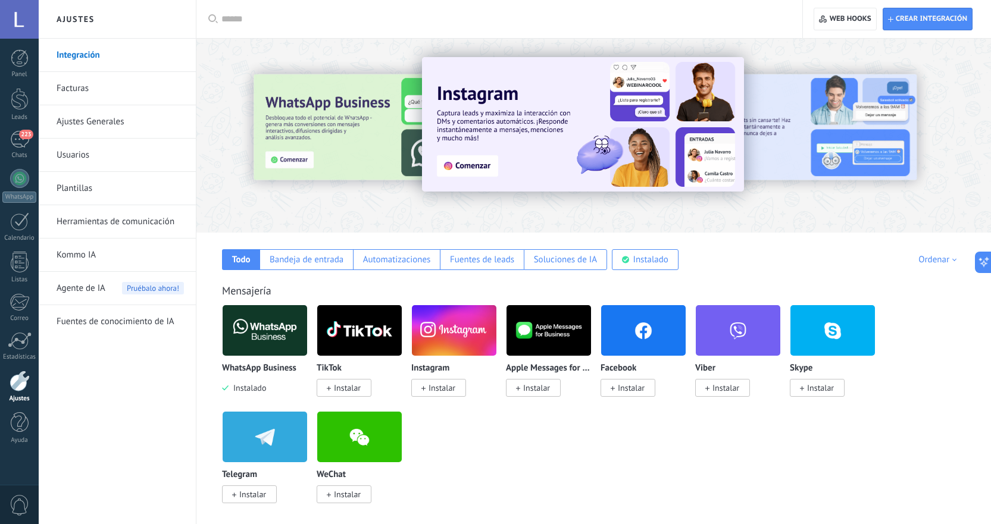
click at [85, 160] on link "Usuarios" at bounding box center [120, 155] width 127 height 33
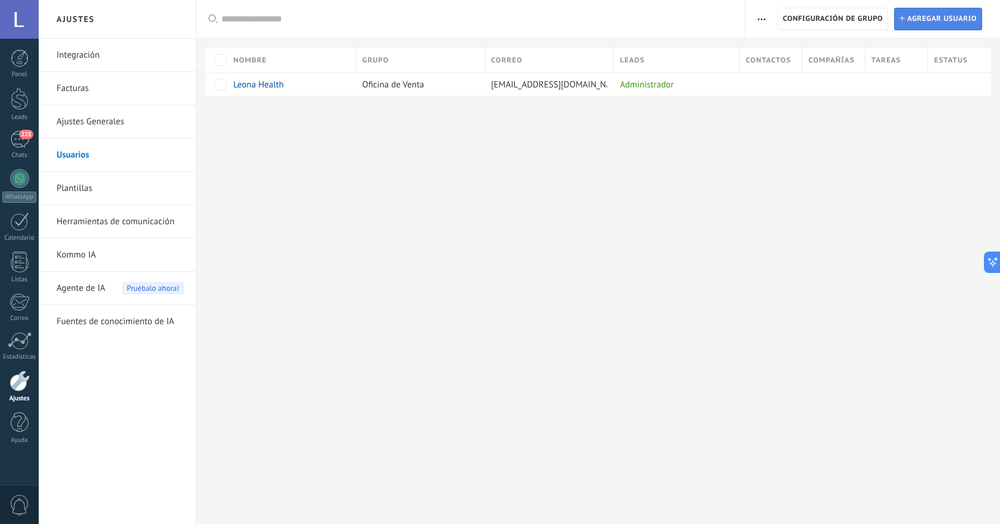
click at [929, 20] on span "Agregar usuario" at bounding box center [942, 18] width 70 height 21
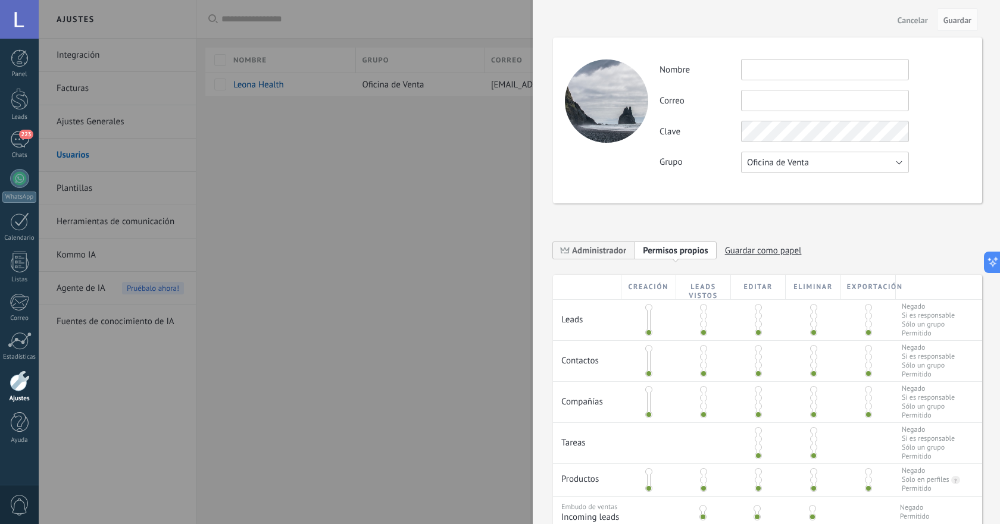
click at [786, 160] on span "Oficina de Venta" at bounding box center [778, 162] width 62 height 11
click at [793, 159] on span "Oficina de Venta" at bounding box center [819, 162] width 171 height 11
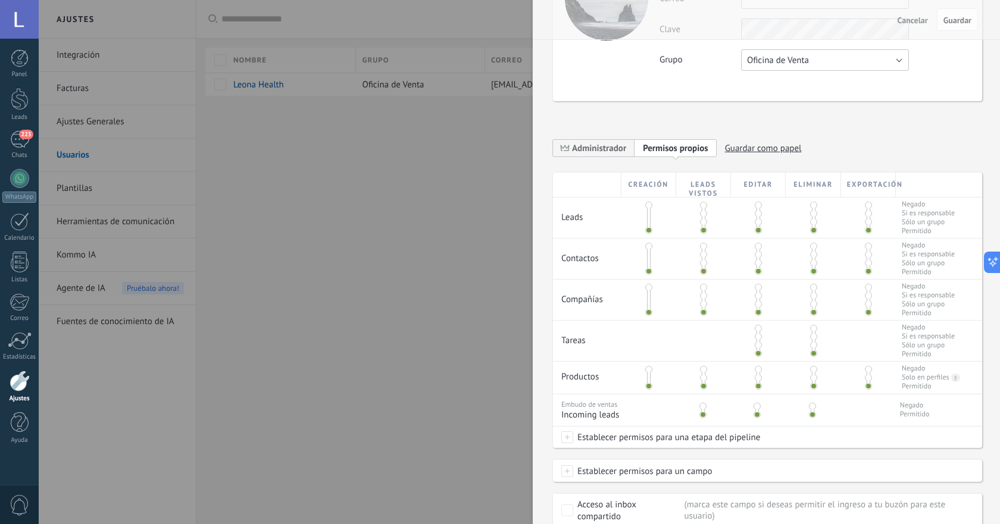
scroll to position [182, 0]
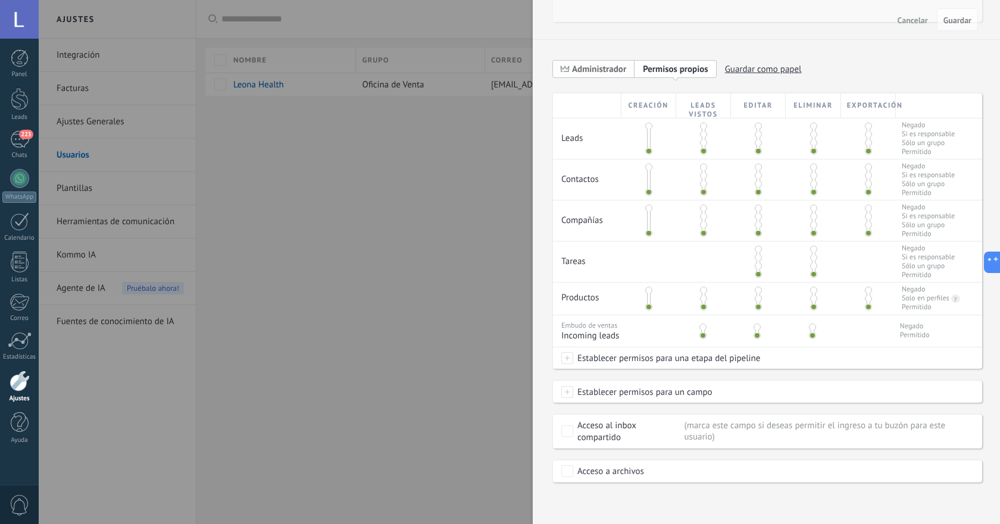
click at [608, 68] on span "Administrador" at bounding box center [599, 69] width 54 height 11
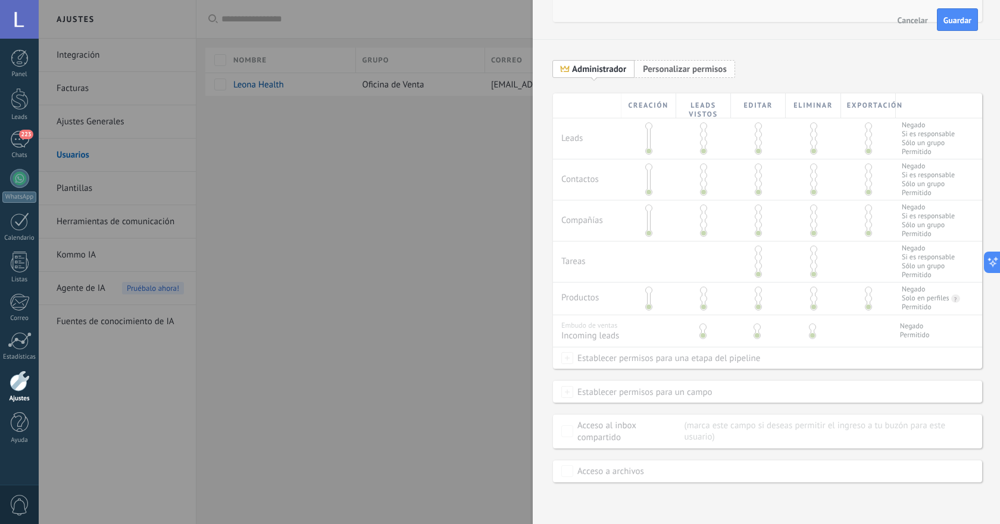
click at [674, 72] on span "Personalizar permisos" at bounding box center [685, 69] width 84 height 11
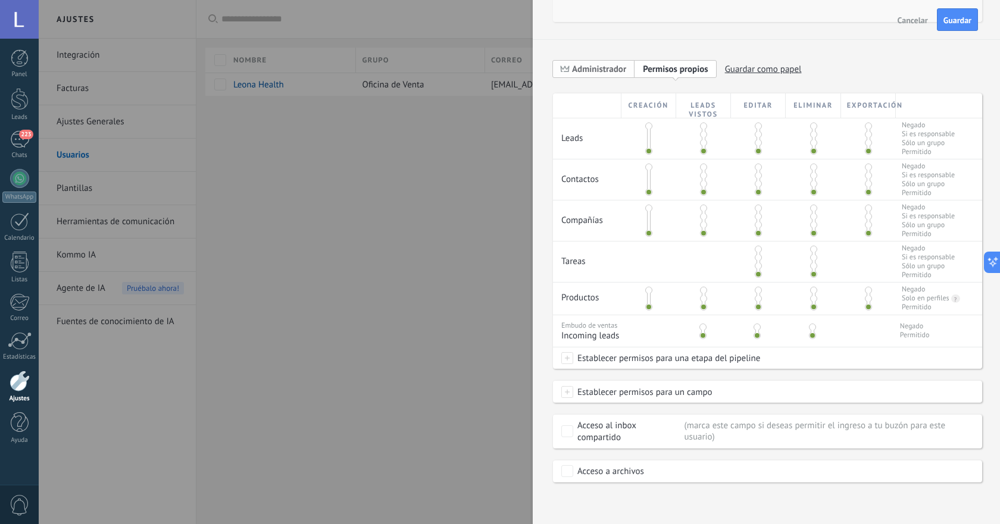
click at [607, 65] on span "Administrador" at bounding box center [599, 69] width 54 height 11
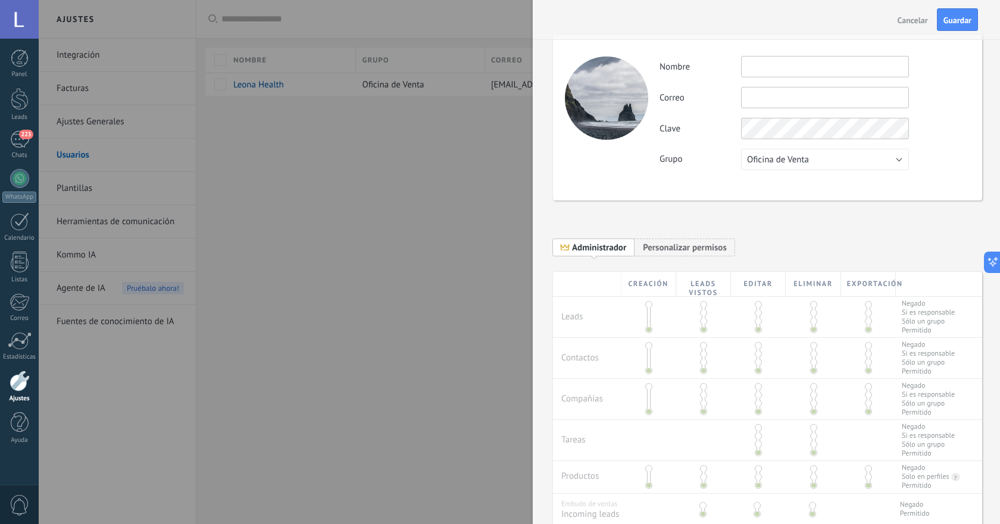
scroll to position [0, 0]
click at [777, 76] on input "text" at bounding box center [825, 69] width 168 height 21
type input "**********"
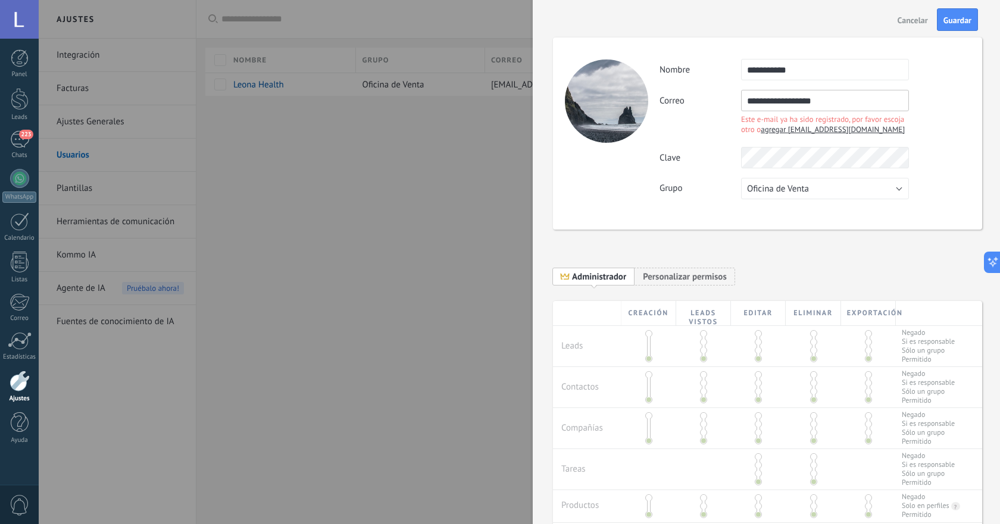
click at [966, 120] on div "**********" at bounding box center [767, 134] width 429 height 192
click at [802, 130] on span "agregar arela@leona.health" at bounding box center [833, 129] width 144 height 10
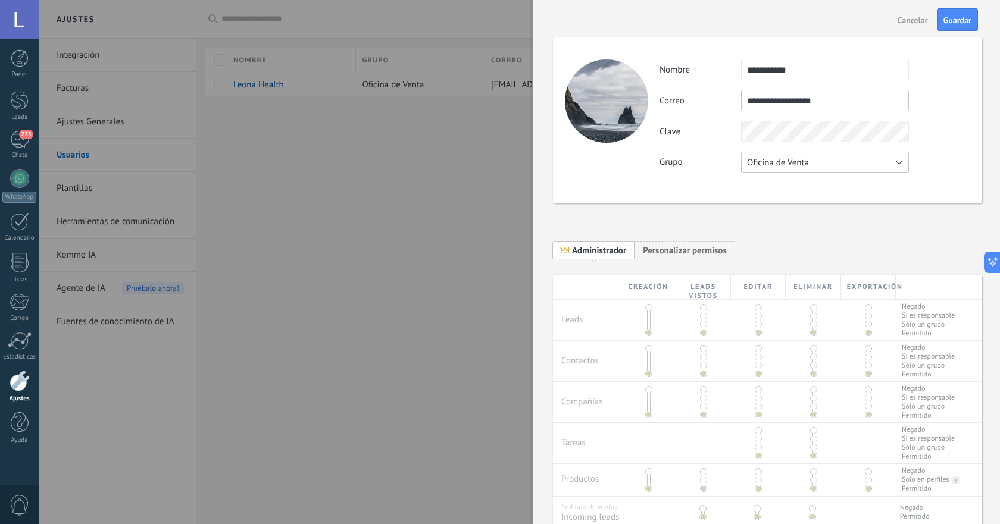
click at [794, 168] on span "Oficina de Venta" at bounding box center [778, 162] width 62 height 11
click at [807, 159] on span "Oficina de Venta" at bounding box center [819, 162] width 171 height 11
click at [795, 106] on input "**********" at bounding box center [825, 100] width 168 height 21
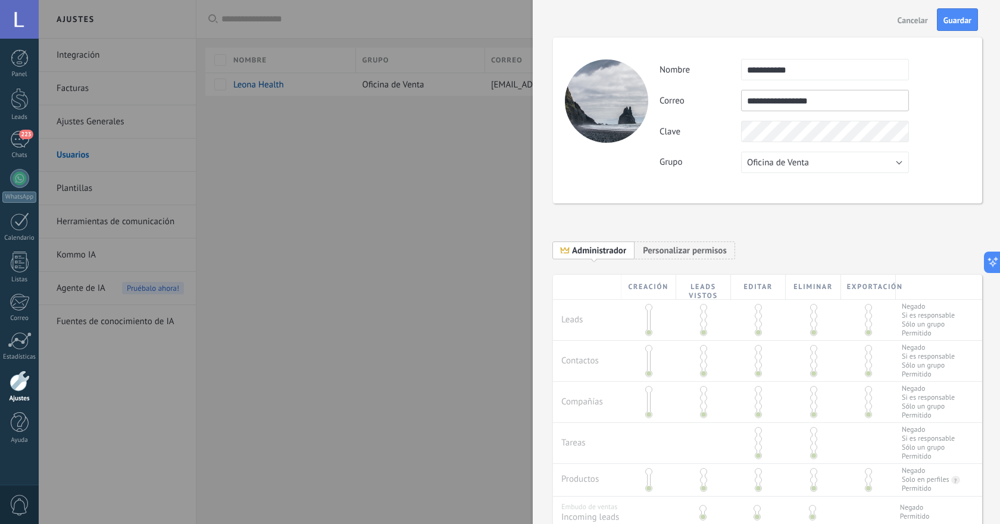
type input "**********"
click at [933, 96] on div "**********" at bounding box center [815, 100] width 310 height 21
click at [913, 18] on span "Cancelar" at bounding box center [913, 20] width 30 height 8
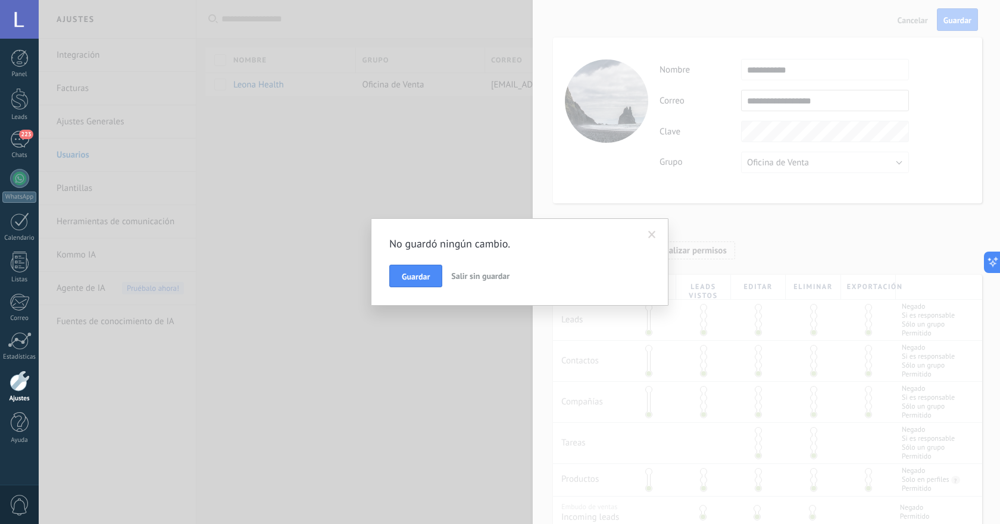
click at [426, 276] on span "Guardar" at bounding box center [416, 277] width 28 height 8
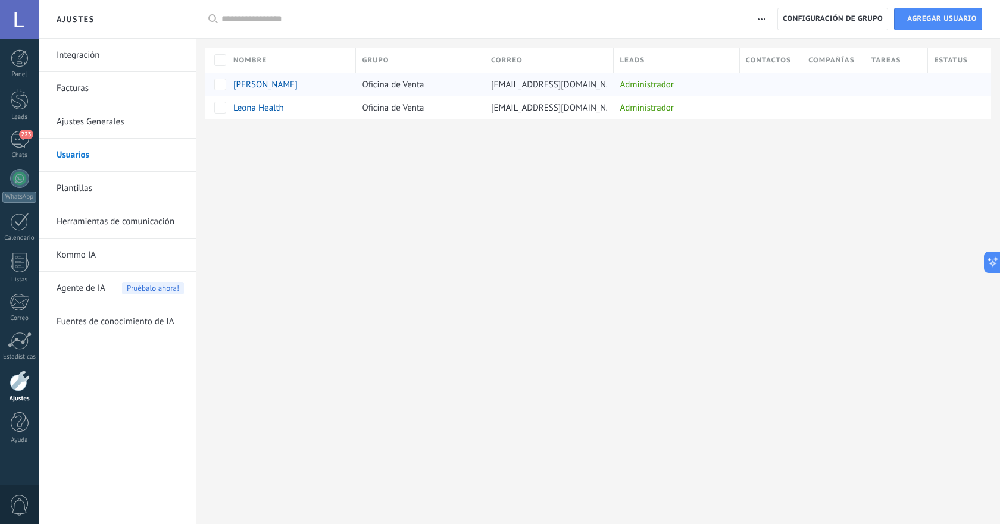
click at [429, 90] on div "Oficina de Venta" at bounding box center [417, 84] width 123 height 23
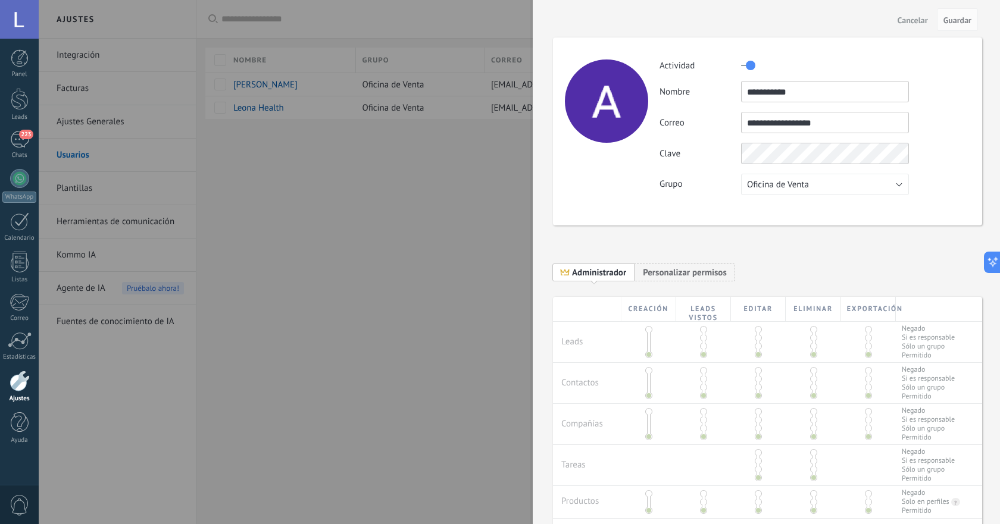
click at [908, 26] on button "Cancelar" at bounding box center [913, 19] width 40 height 19
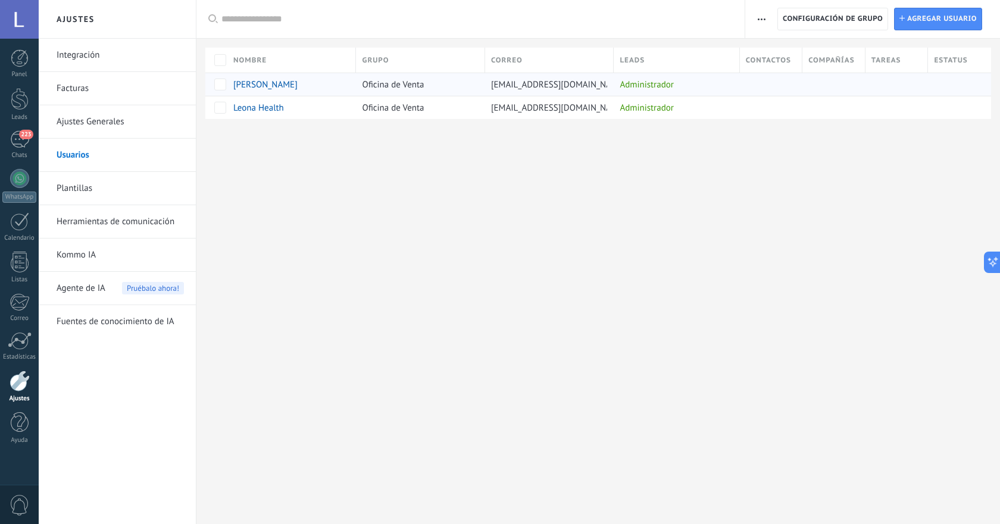
click at [420, 80] on span "Oficina de Venta" at bounding box center [393, 84] width 62 height 11
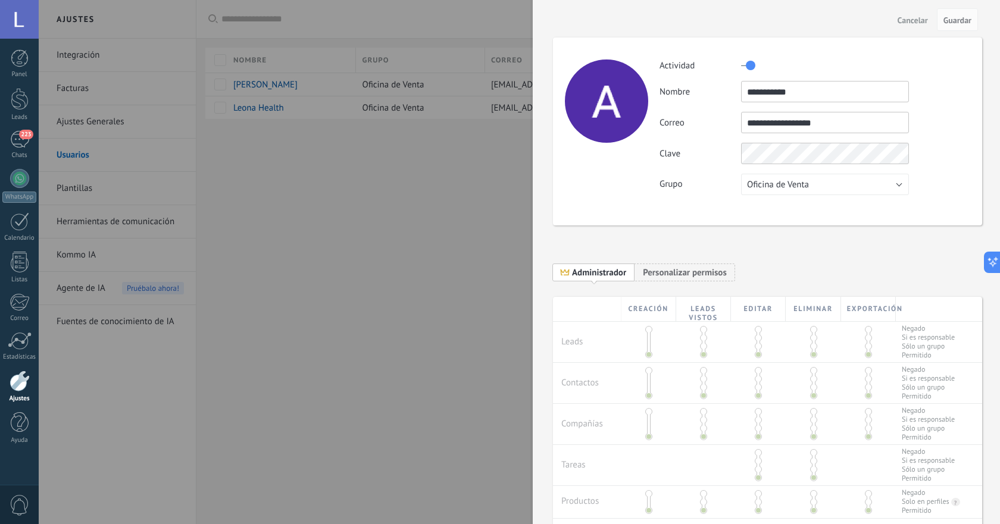
click at [429, 239] on div at bounding box center [500, 262] width 1000 height 524
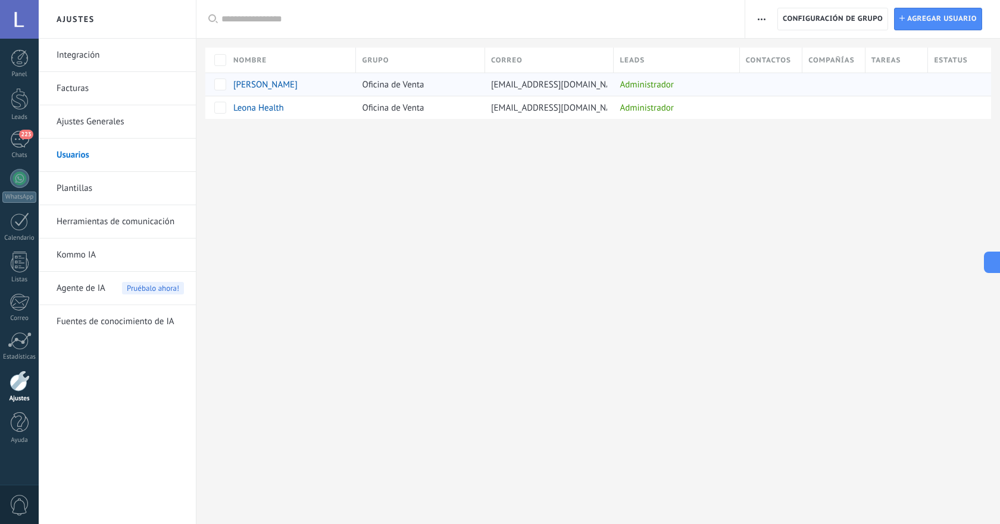
drag, startPoint x: 567, startPoint y: 86, endPoint x: 520, endPoint y: 84, distance: 47.7
click at [520, 84] on div "arela@leona.health" at bounding box center [546, 84] width 123 height 23
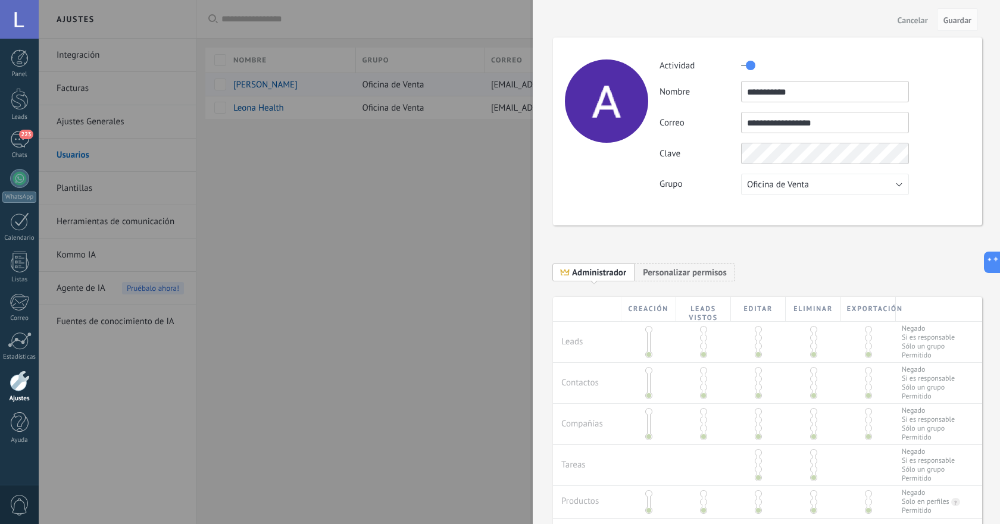
click at [517, 84] on div at bounding box center [500, 262] width 1000 height 524
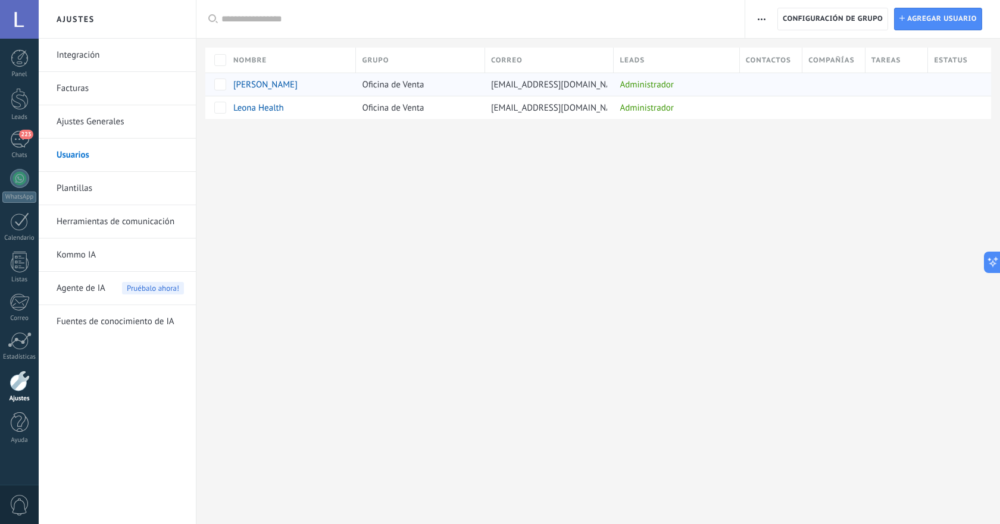
click at [517, 84] on div at bounding box center [500, 262] width 1000 height 524
click at [517, 85] on span "arela@leona.health" at bounding box center [558, 84] width 135 height 11
click at [922, 21] on span "Agregar usuario" at bounding box center [942, 18] width 70 height 21
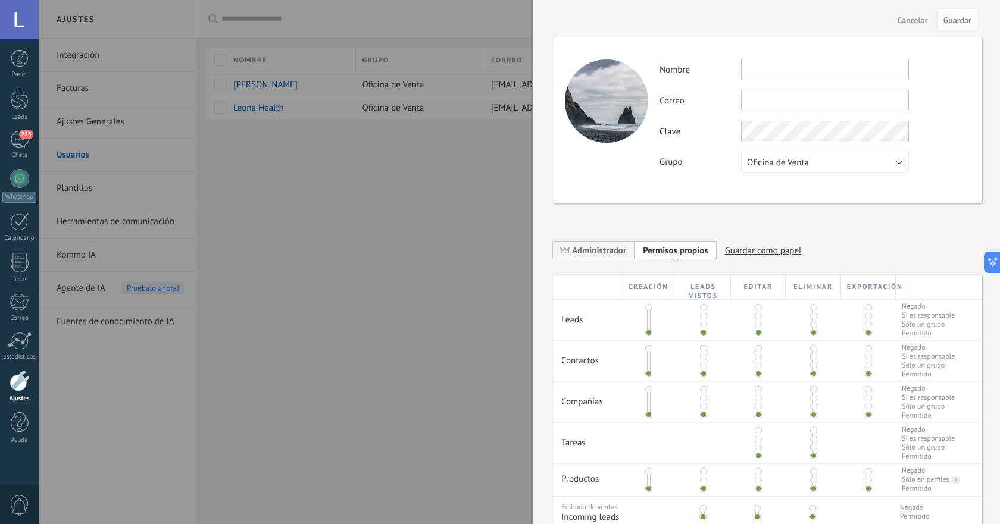
click at [774, 76] on input "text" at bounding box center [825, 69] width 168 height 21
type input "*"
type input "**********"
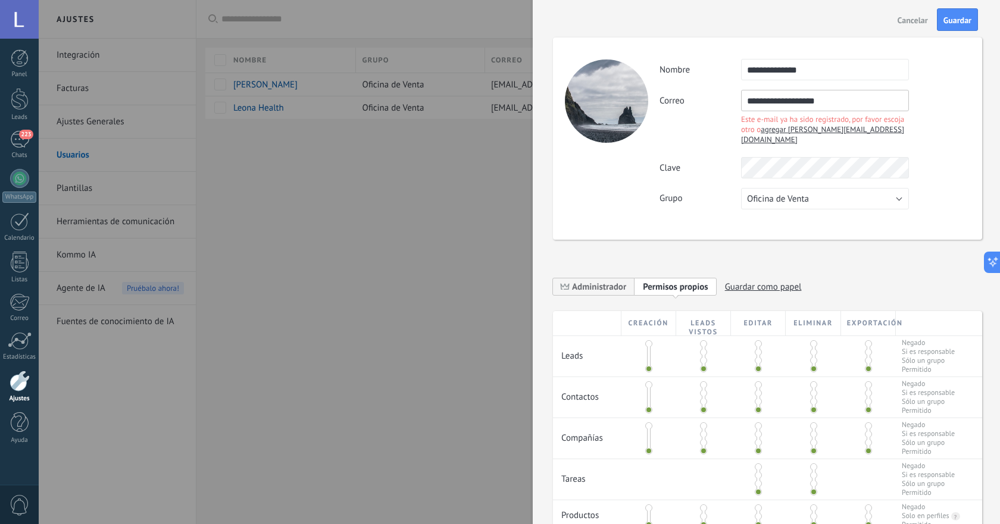
click at [951, 111] on div "**********" at bounding box center [815, 119] width 310 height 58
click at [809, 131] on span "agregar regina@leona.health" at bounding box center [822, 134] width 163 height 20
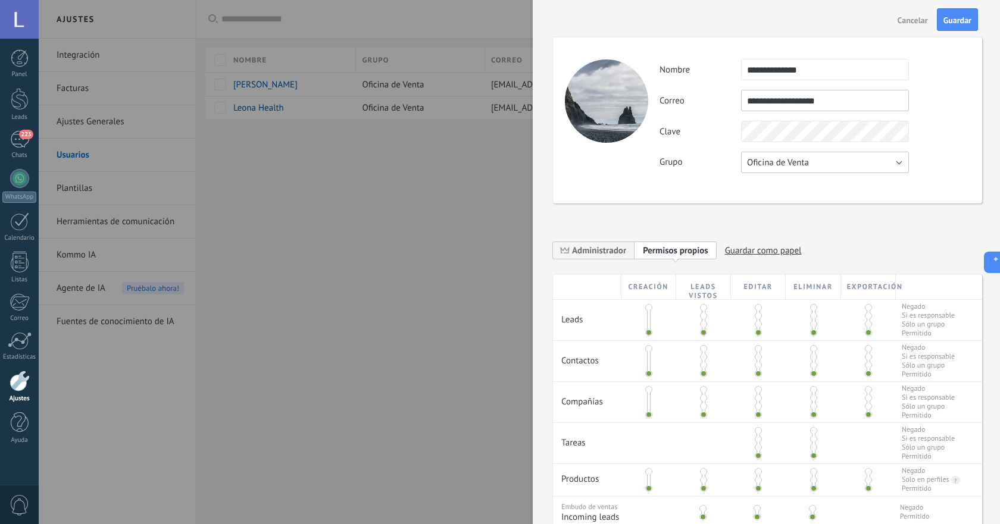
click at [852, 168] on button "Oficina de Venta" at bounding box center [825, 162] width 168 height 21
click at [852, 167] on span "Oficina de Venta" at bounding box center [819, 162] width 171 height 11
click at [961, 20] on span "Guardar" at bounding box center [958, 20] width 28 height 8
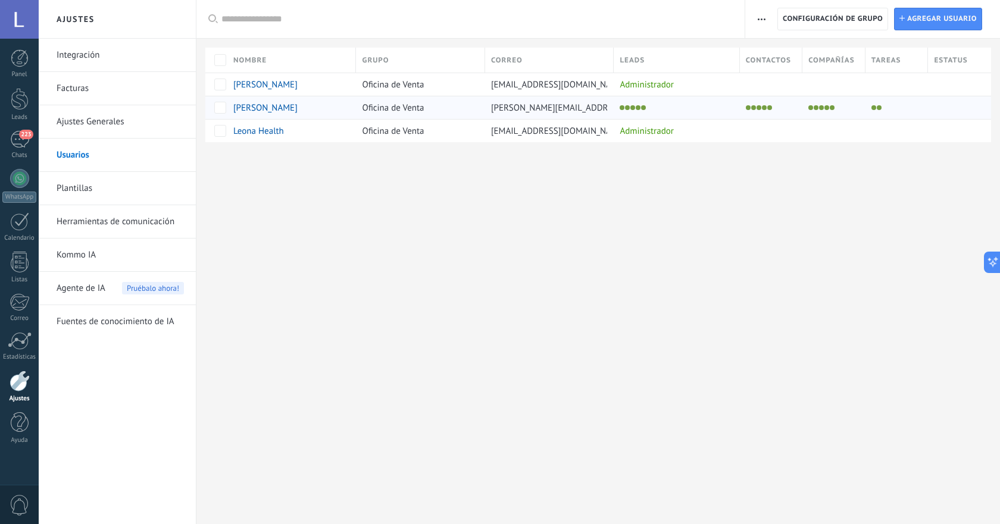
click at [634, 104] on div at bounding box center [674, 107] width 120 height 17
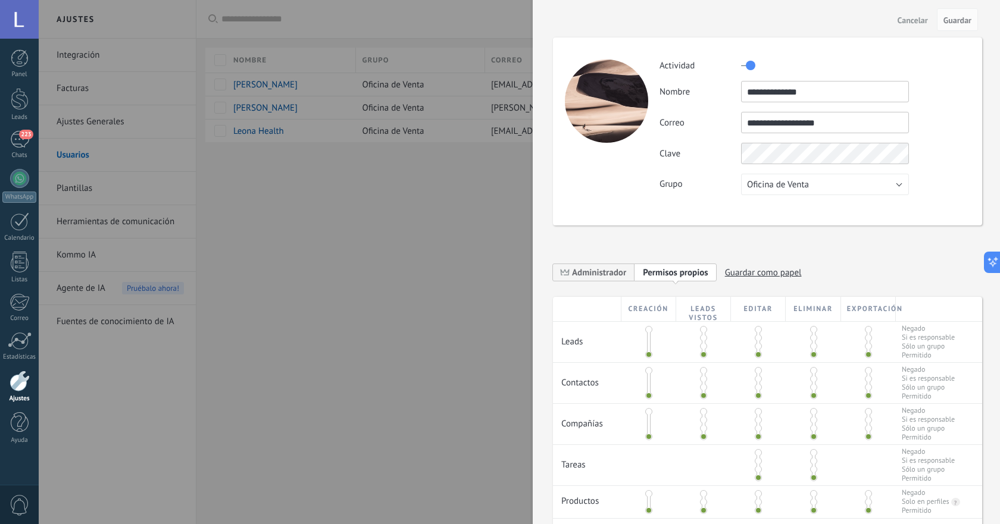
scroll to position [99, 0]
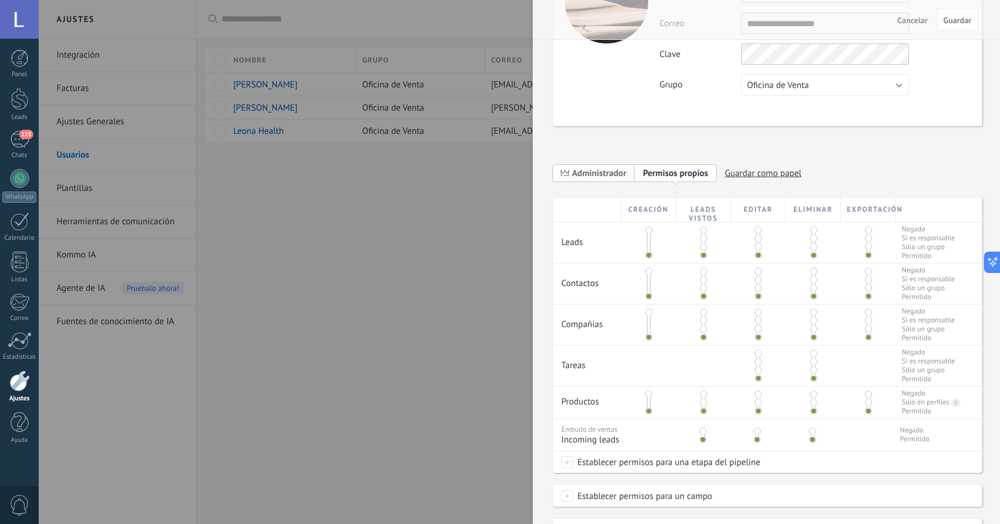
click at [612, 176] on span "Administrador" at bounding box center [599, 173] width 54 height 11
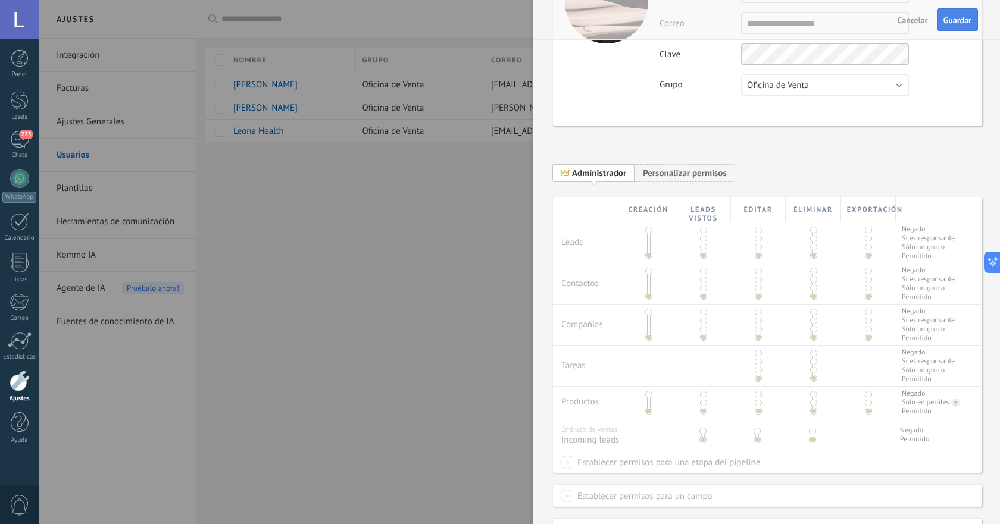
click at [966, 24] on span "Guardar" at bounding box center [958, 20] width 28 height 8
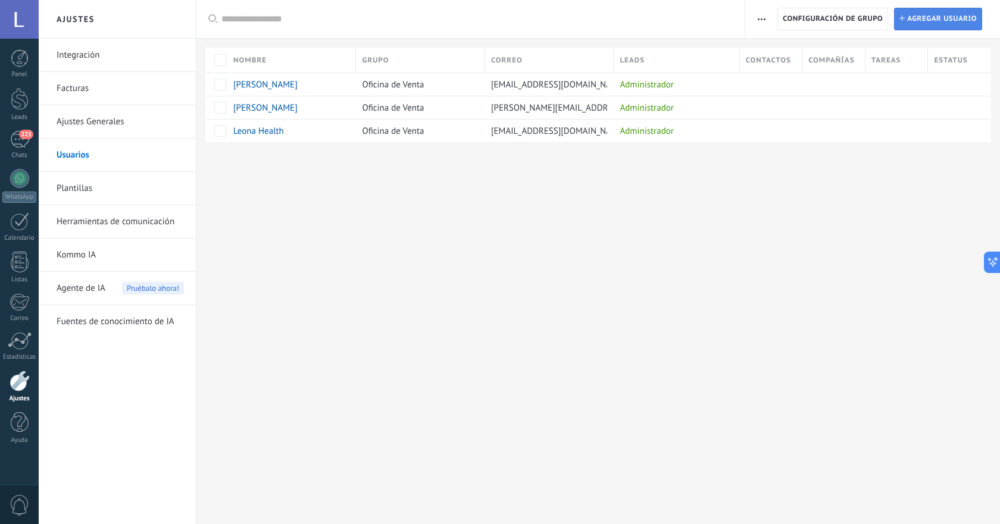
click at [935, 16] on span "Agregar usuario" at bounding box center [942, 18] width 70 height 21
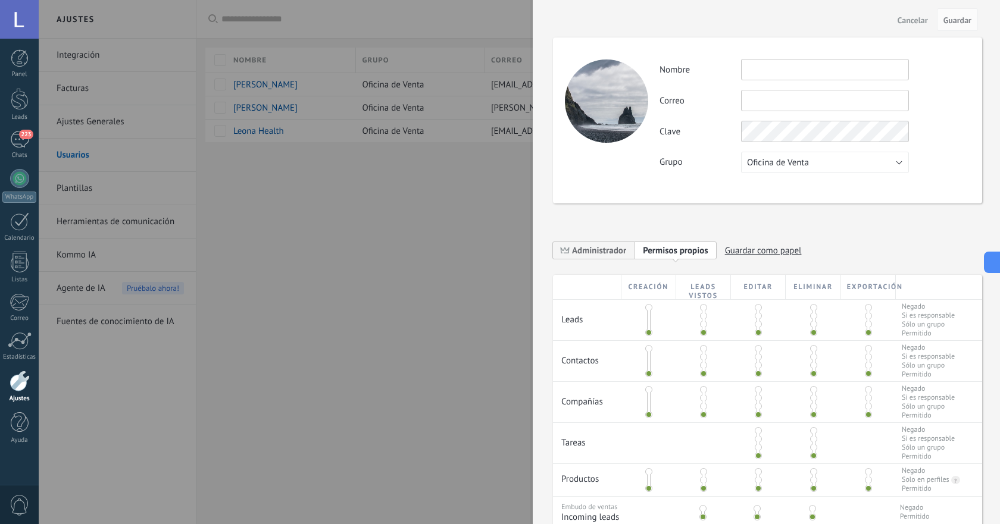
click at [755, 77] on input "text" at bounding box center [825, 69] width 168 height 21
type input "**********"
click at [934, 104] on div "**********" at bounding box center [815, 100] width 310 height 21
click at [930, 116] on div "**********" at bounding box center [815, 116] width 310 height 114
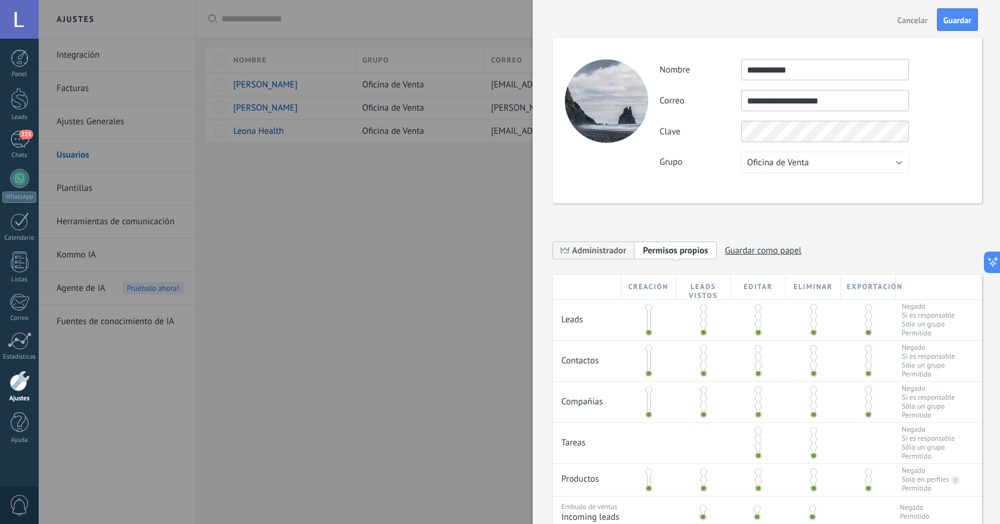
click at [932, 102] on div "**********" at bounding box center [815, 100] width 310 height 21
click at [857, 100] on input "**********" at bounding box center [825, 100] width 168 height 21
click at [711, 157] on label "Grupo" at bounding box center [701, 162] width 82 height 11
click at [867, 196] on div "**********" at bounding box center [767, 121] width 429 height 166
click at [853, 168] on button "Oficina de Venta" at bounding box center [825, 162] width 168 height 21
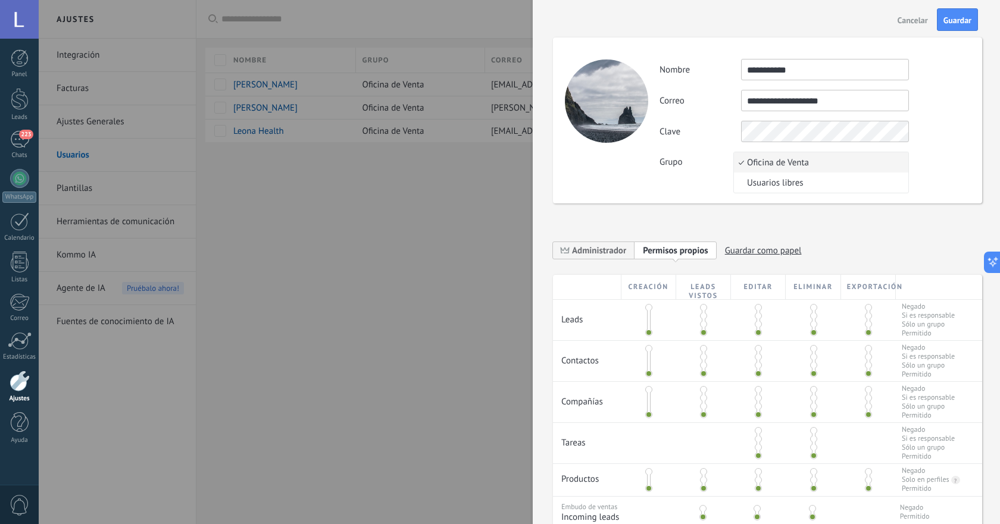
click at [834, 233] on div "**********" at bounding box center [767, 254] width 429 height 42
click at [963, 23] on span "Guardar" at bounding box center [958, 20] width 28 height 8
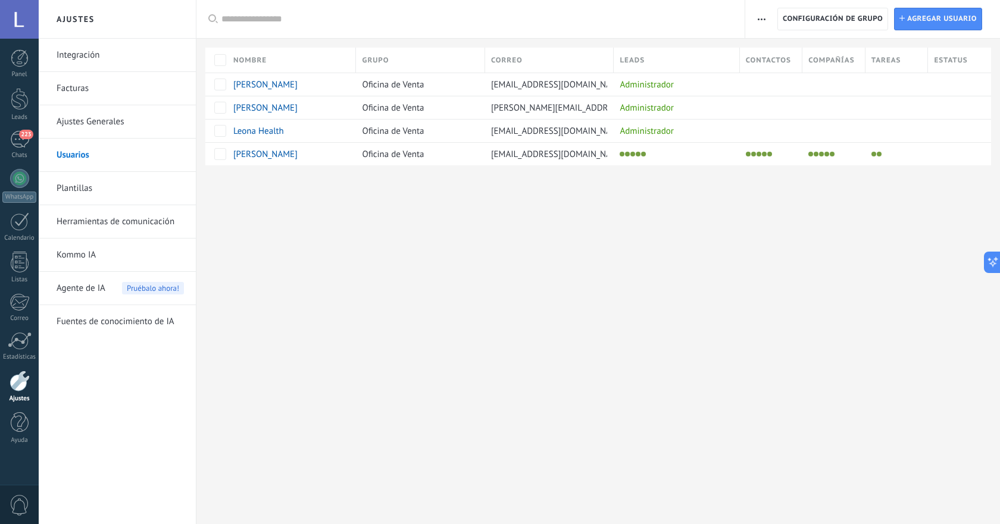
click at [593, 398] on div "Ajustes Integración Facturas Ajustes Generales Usuarios Plantillas Herramientas…" at bounding box center [519, 262] width 961 height 524
click at [394, 153] on span "Oficina de Venta" at bounding box center [393, 154] width 62 height 11
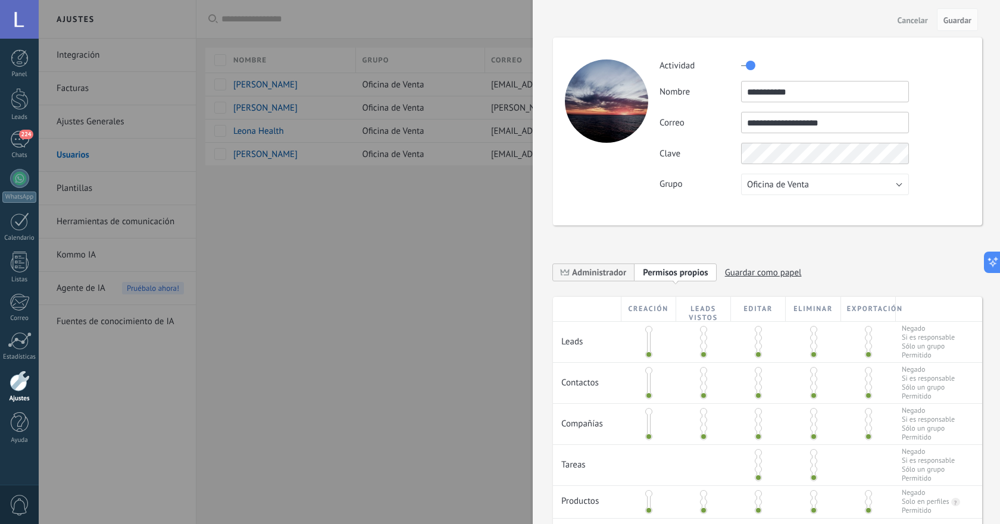
click at [916, 20] on span "Cancelar" at bounding box center [913, 20] width 30 height 8
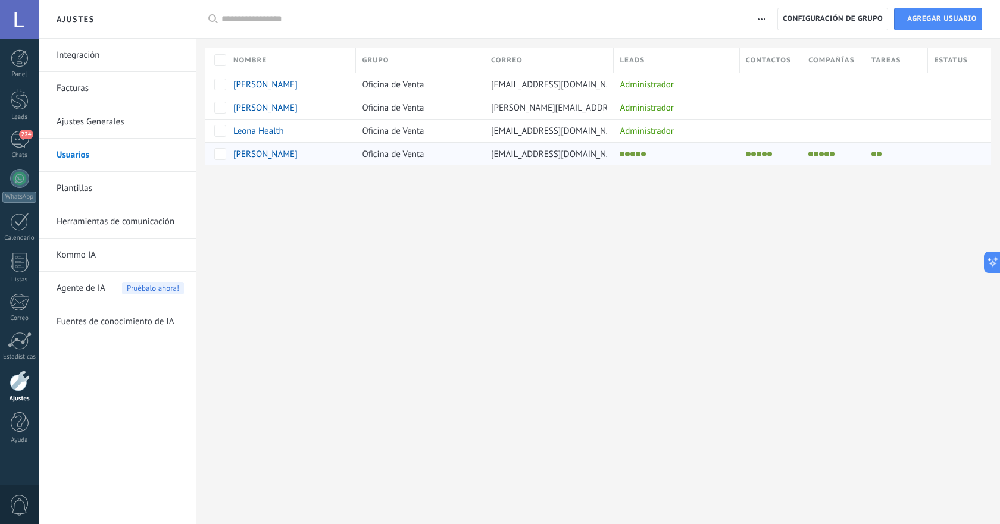
click at [487, 161] on div "apaulin@leona.health" at bounding box center [546, 154] width 123 height 23
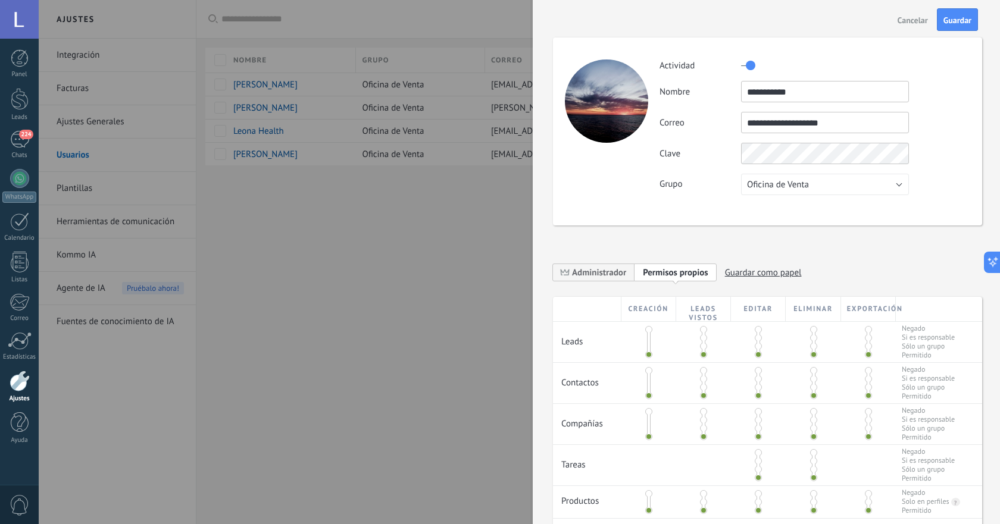
click at [966, 138] on div "**********" at bounding box center [767, 132] width 429 height 188
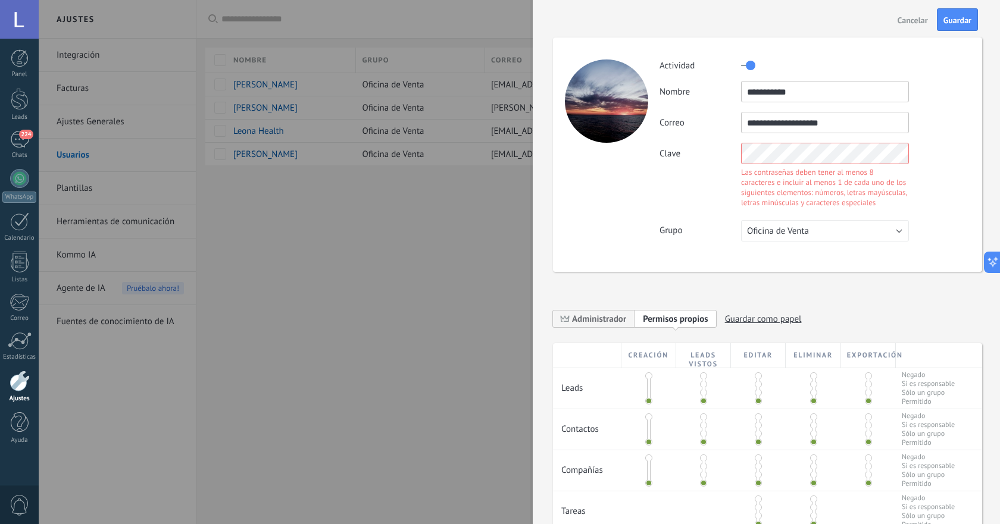
click at [958, 109] on div "**********" at bounding box center [815, 150] width 310 height 183
click at [967, 155] on div "**********" at bounding box center [767, 155] width 429 height 235
click at [967, 131] on div "**********" at bounding box center [767, 155] width 429 height 235
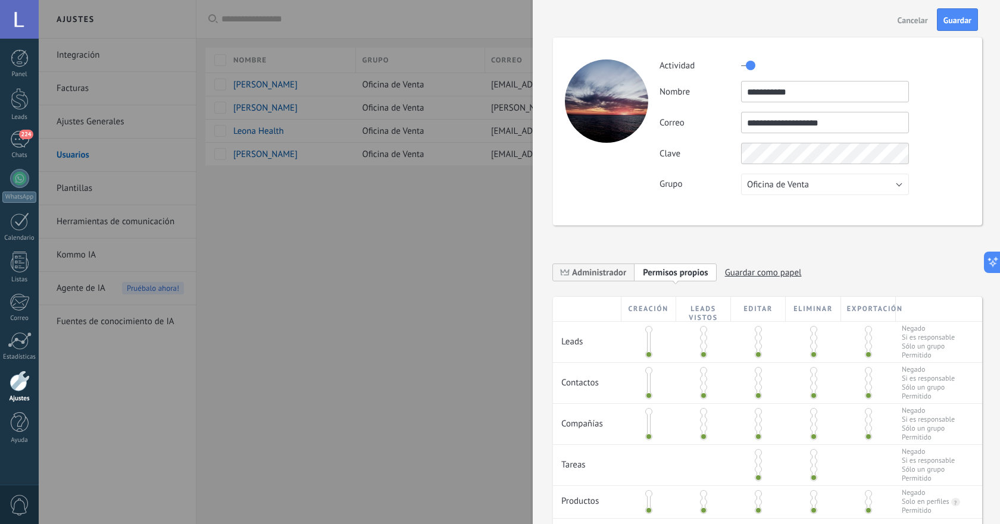
click at [957, 107] on div "**********" at bounding box center [815, 127] width 310 height 136
click at [958, 24] on span "Guardar" at bounding box center [958, 20] width 28 height 8
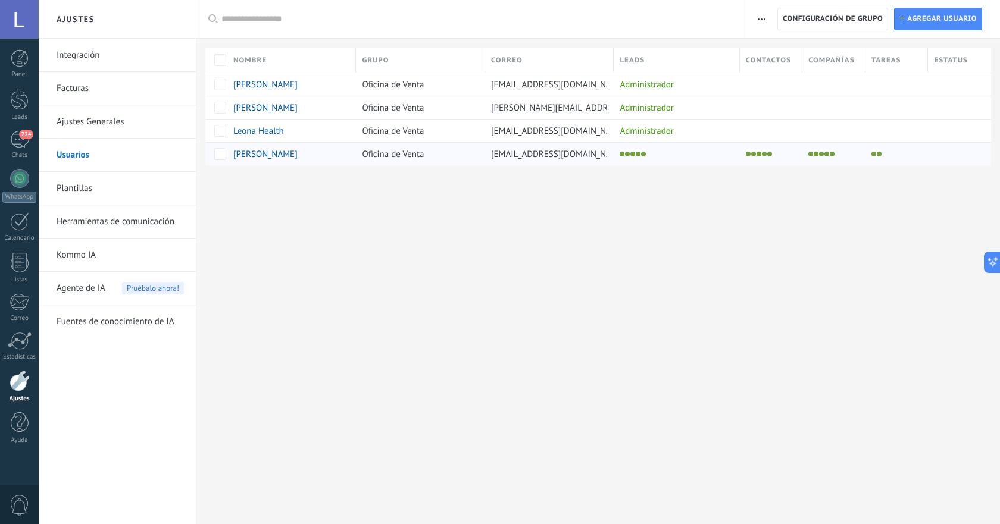
click at [389, 154] on span "Oficina de Venta" at bounding box center [393, 154] width 62 height 11
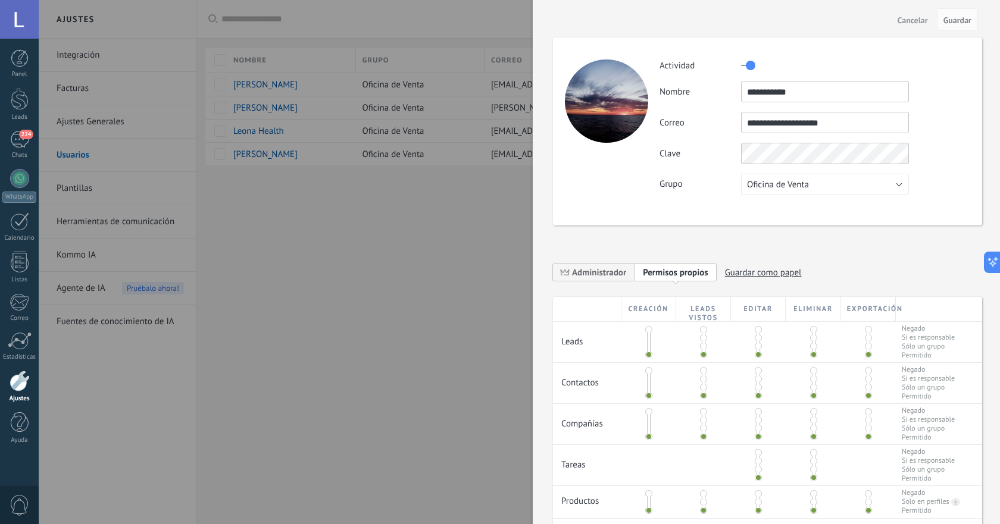
click at [830, 268] on div "**********" at bounding box center [767, 276] width 429 height 42
click at [904, 19] on span "Cancelar" at bounding box center [913, 20] width 30 height 8
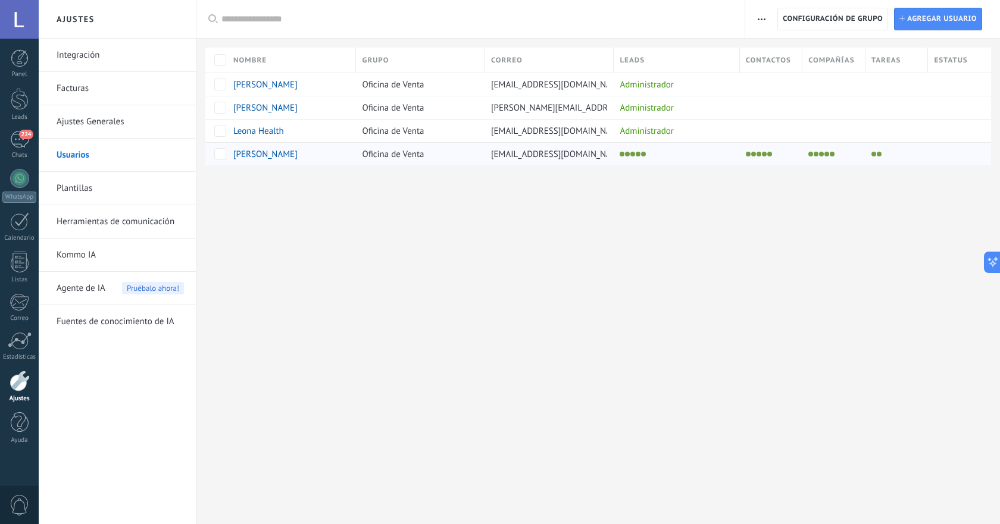
click at [361, 150] on div "Oficina de Venta" at bounding box center [417, 154] width 123 height 23
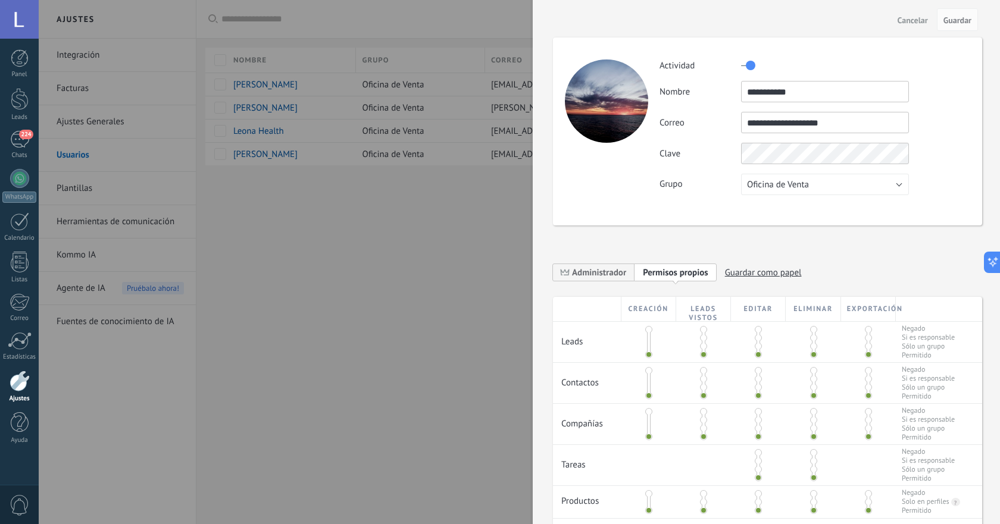
click at [279, 158] on div at bounding box center [500, 262] width 1000 height 524
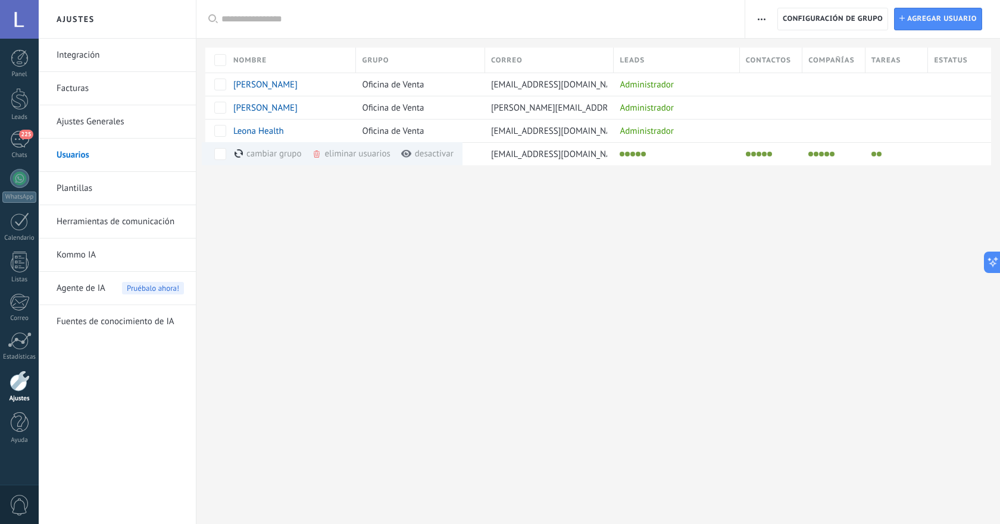
click at [411, 239] on div "Ajustes Integración Facturas Ajustes Generales Usuarios Plantillas Herramientas…" at bounding box center [519, 262] width 961 height 524
